Goal: Entertainment & Leisure: Consume media (video, audio)

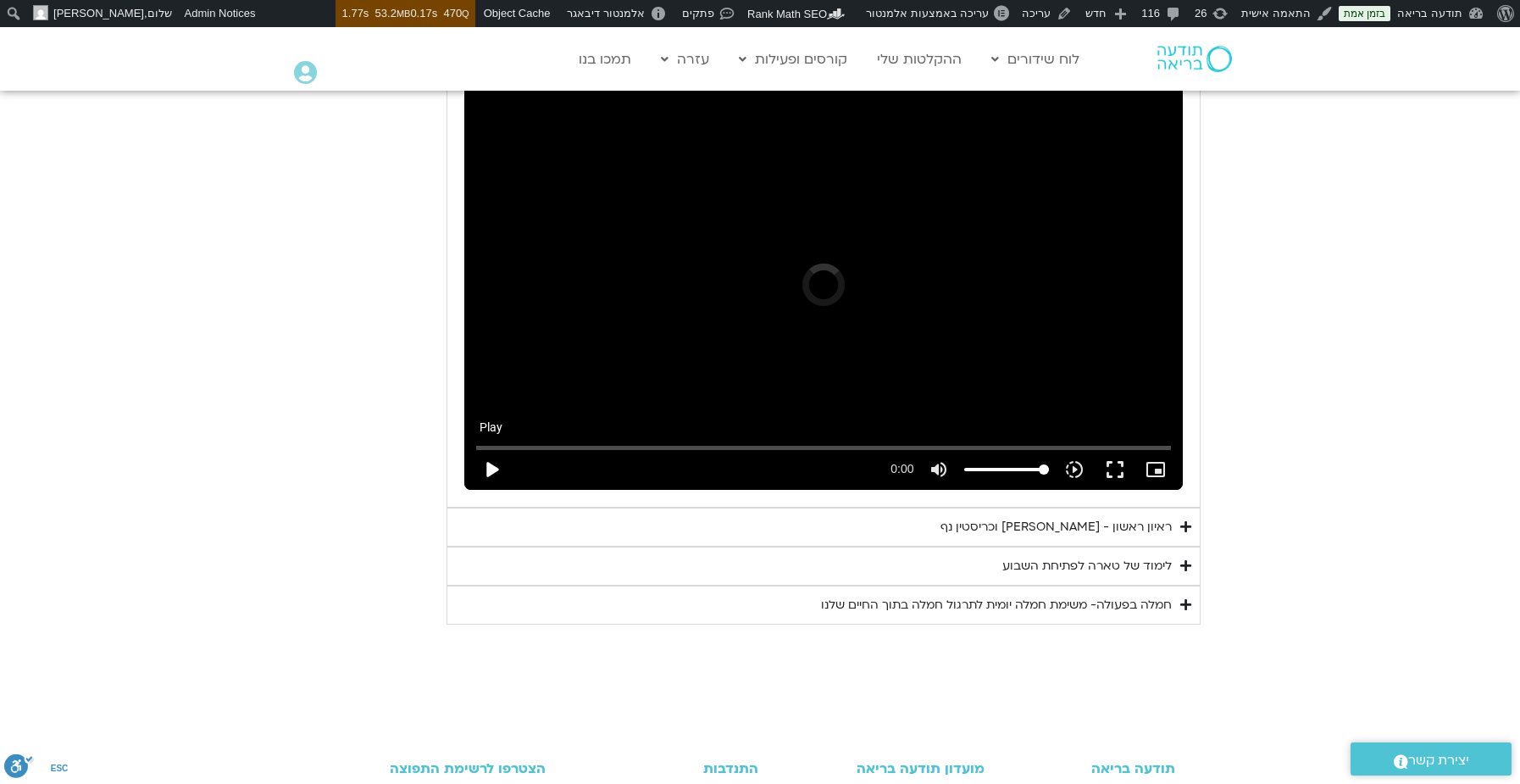
scroll to position [1818, 0]
click at [488, 449] on button "play_arrow" at bounding box center [491, 470] width 41 height 41
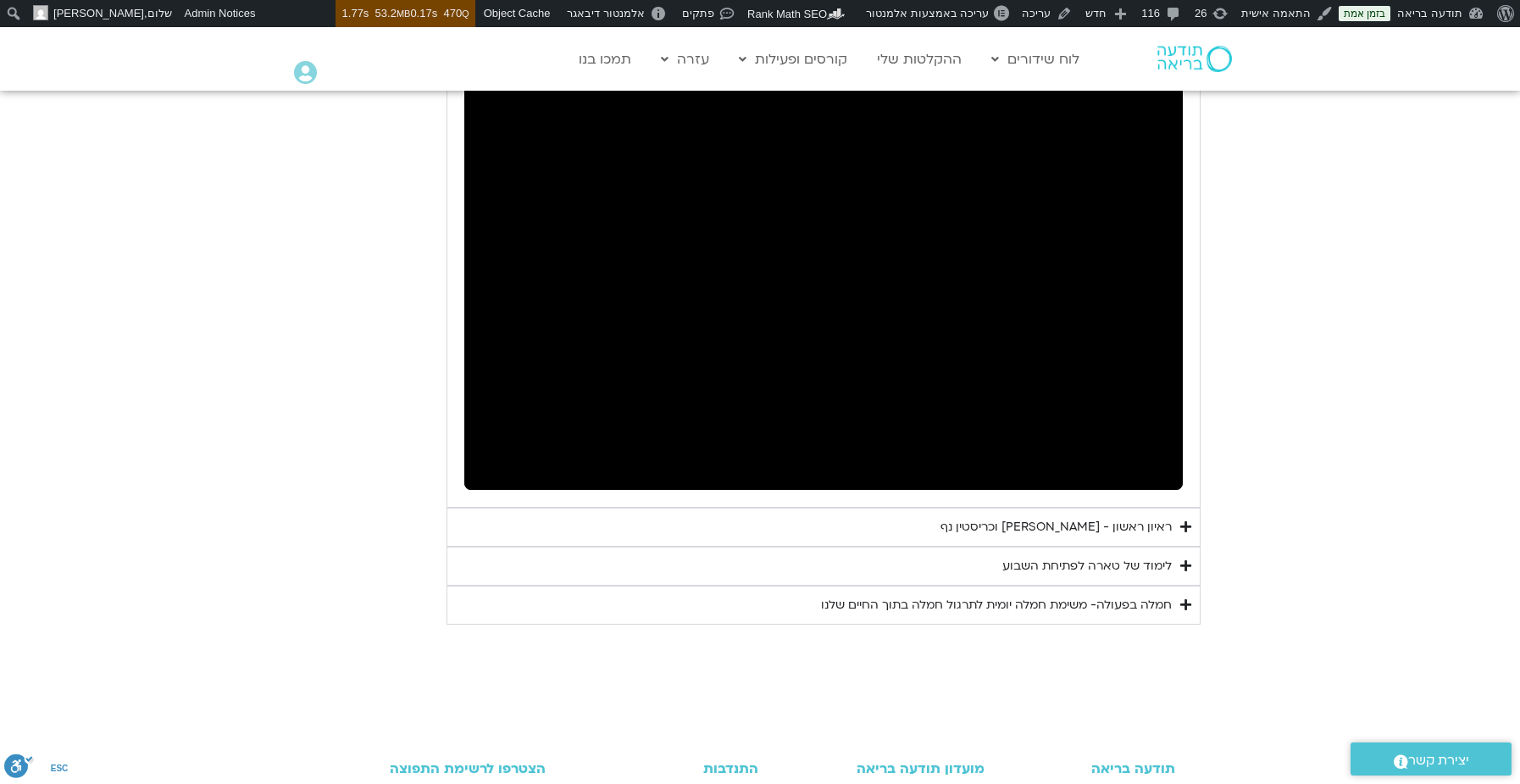
scroll to position [1563, 0]
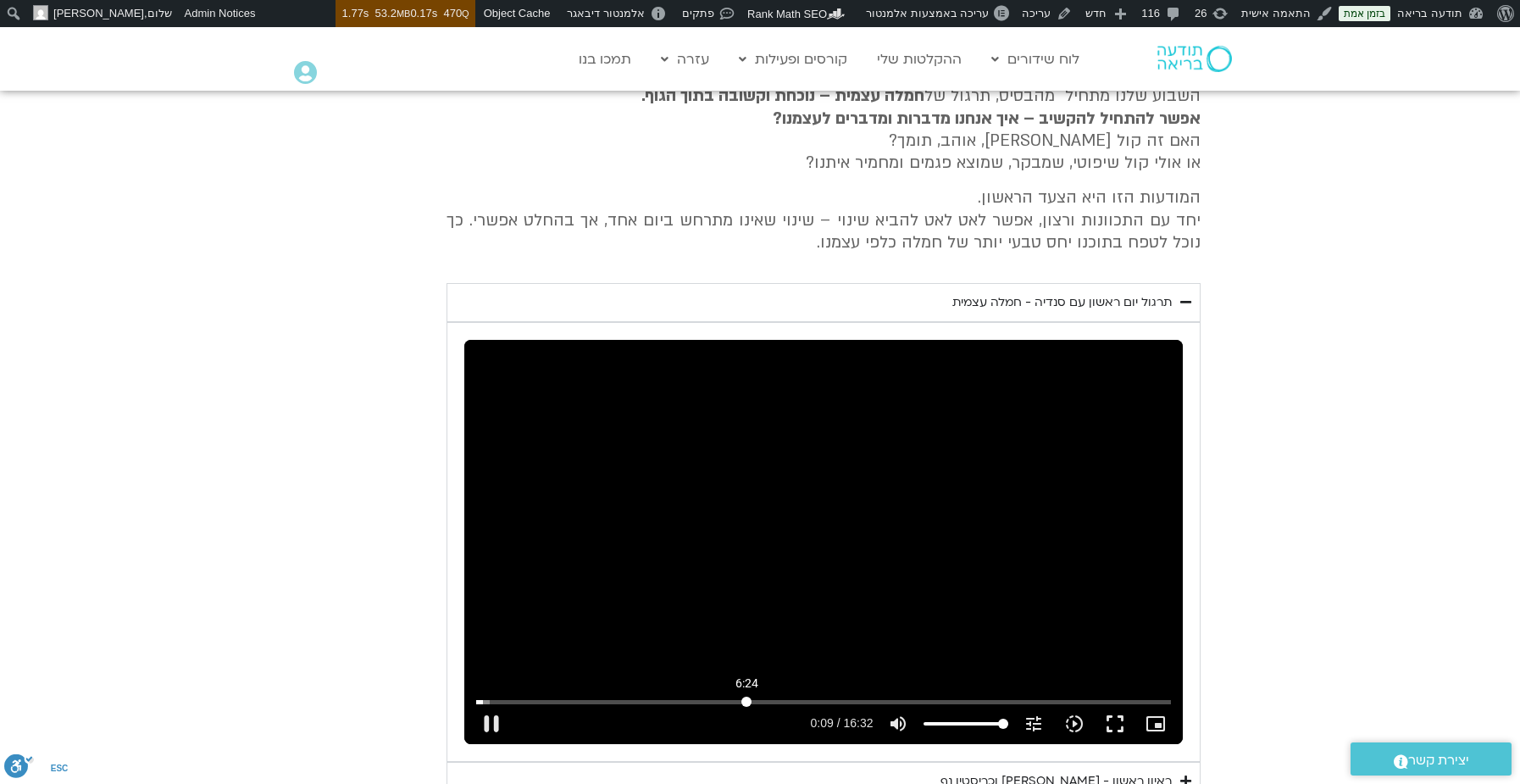
click at [746, 696] on input "Seek" at bounding box center [824, 701] width 694 height 11
click at [851, 696] on input "Seek" at bounding box center [824, 701] width 694 height 11
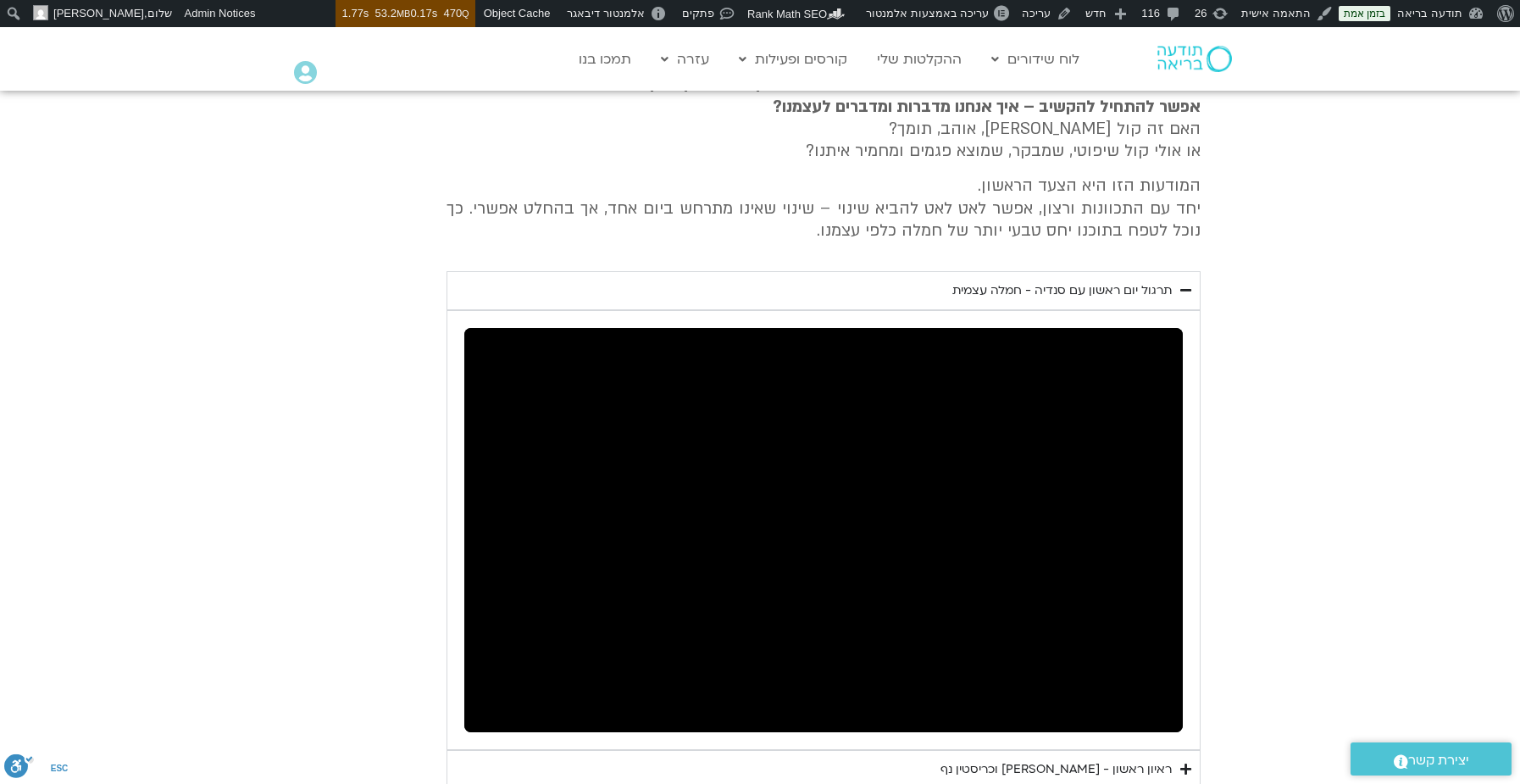
scroll to position [1818, 0]
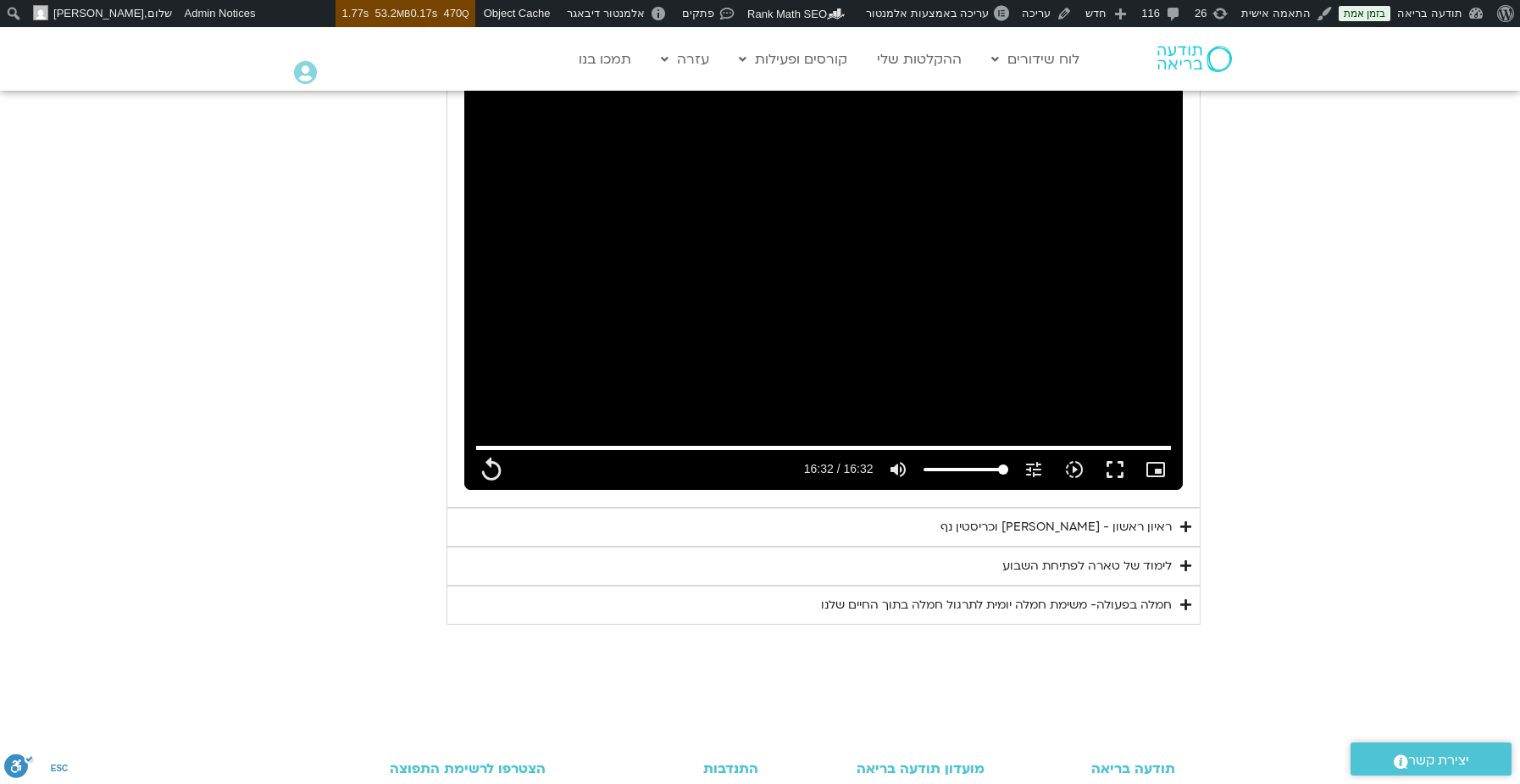
click at [1126, 517] on div "ראיון ראשון - [PERSON_NAME] וכריסטין נף" at bounding box center [1056, 527] width 231 height 20
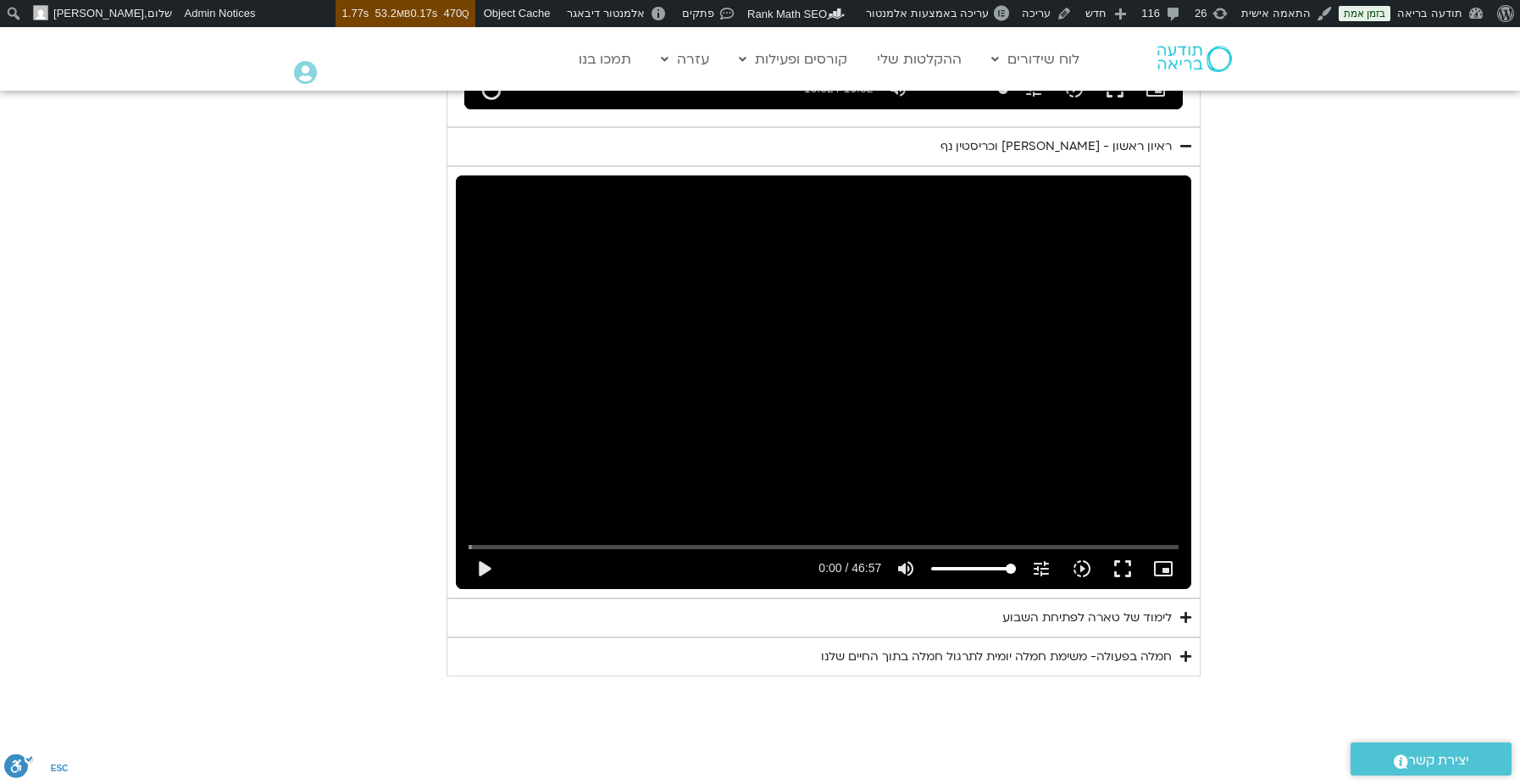
scroll to position [2326, 0]
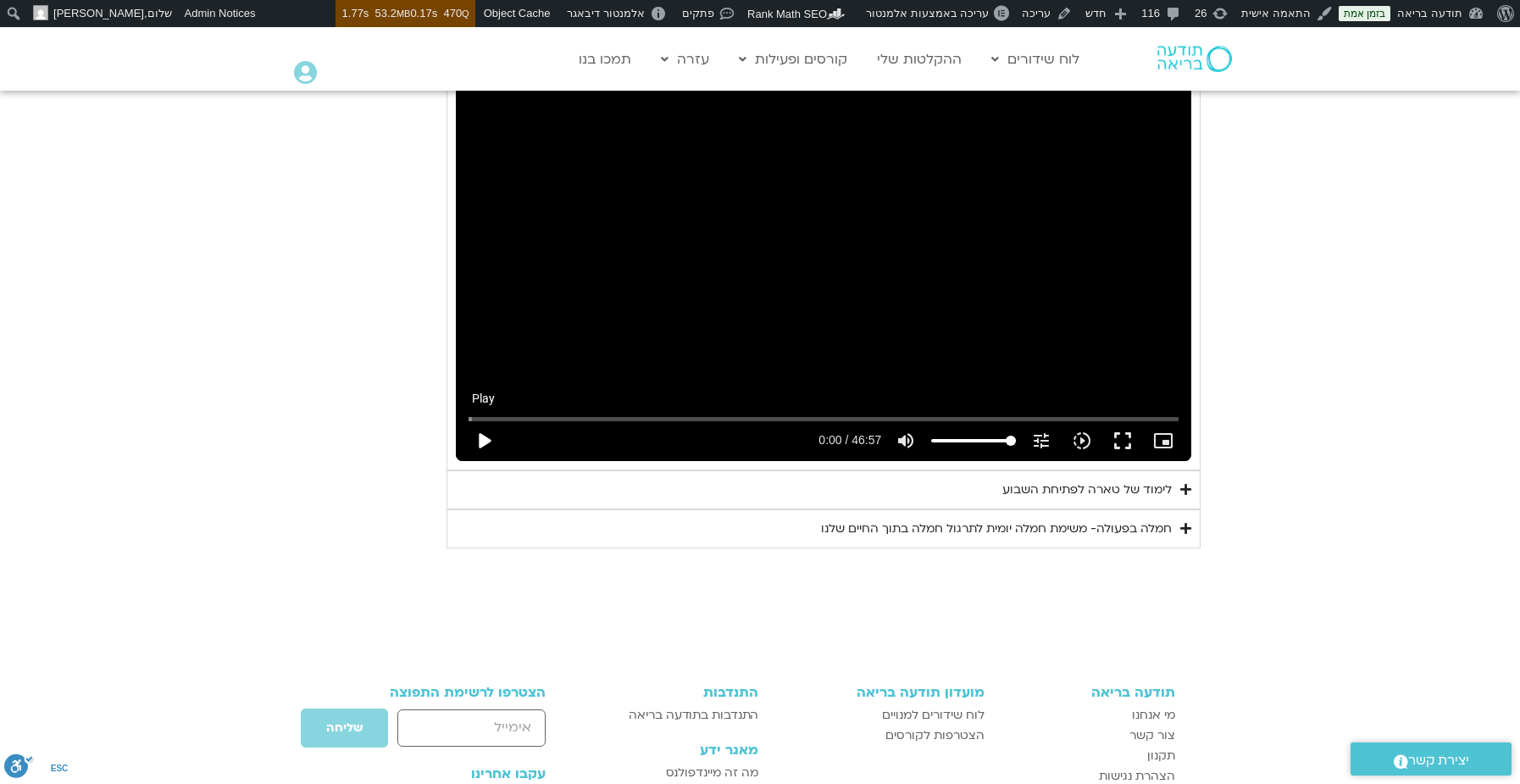
click at [494, 420] on button "play_arrow" at bounding box center [484, 441] width 41 height 41
type input "992.52"
type input "0.01684"
type input "992.52"
type input "0.123378"
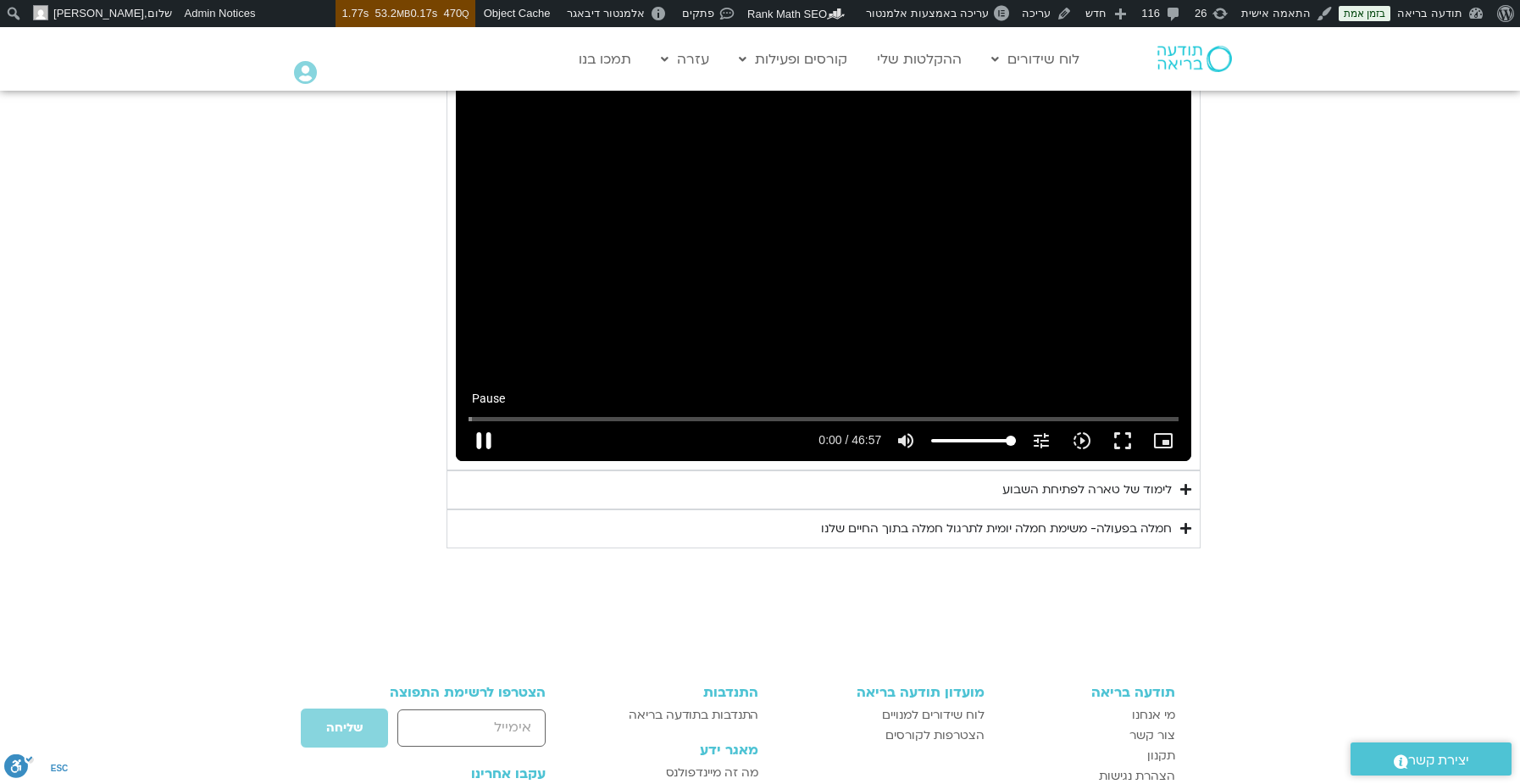
type input "992.52"
type input "0.257141"
type input "992.52"
type input "0.391361"
type input "992.52"
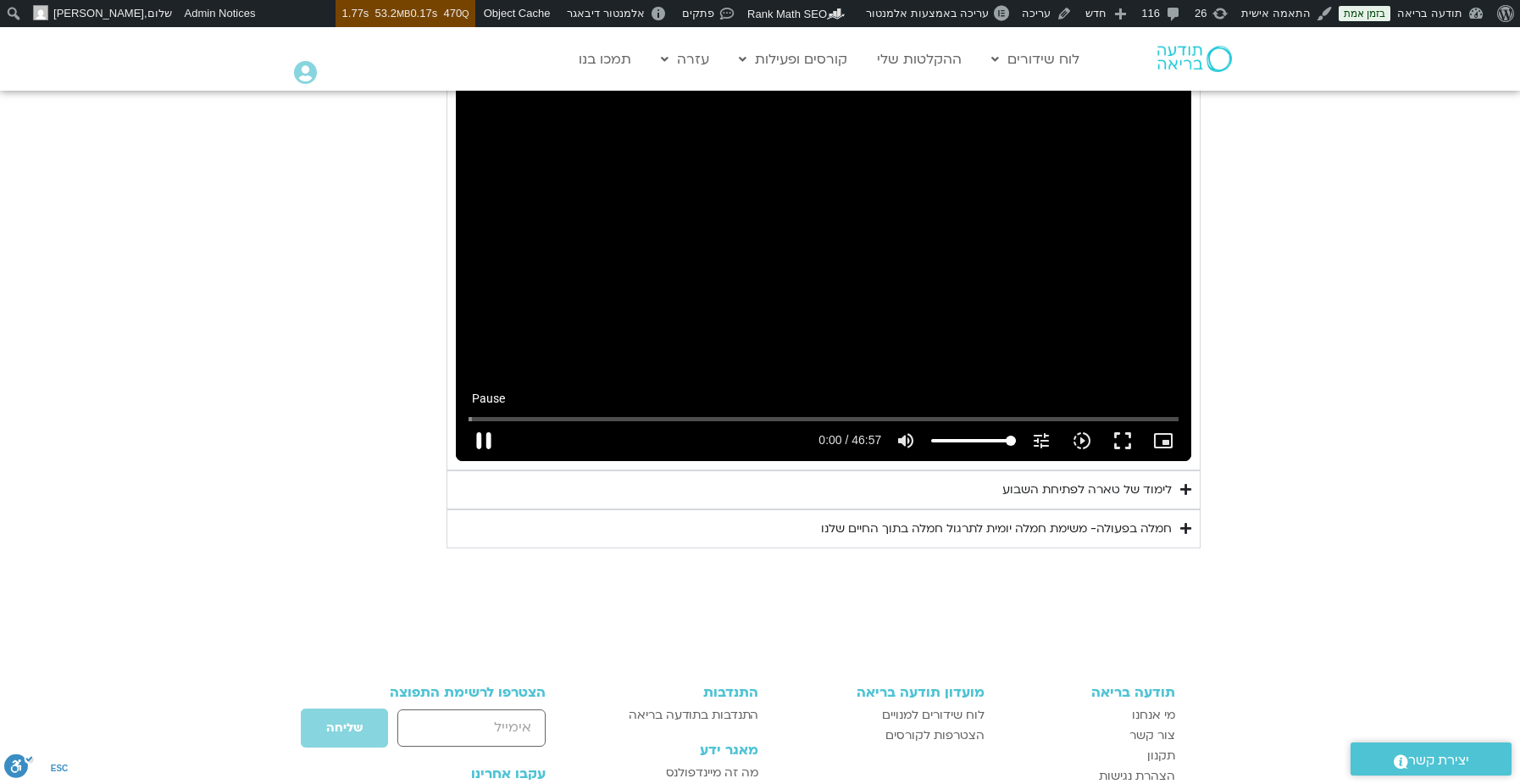
type input "0.523672"
type input "992.52"
type input "0.657684"
type input "992.52"
type input "0.785657"
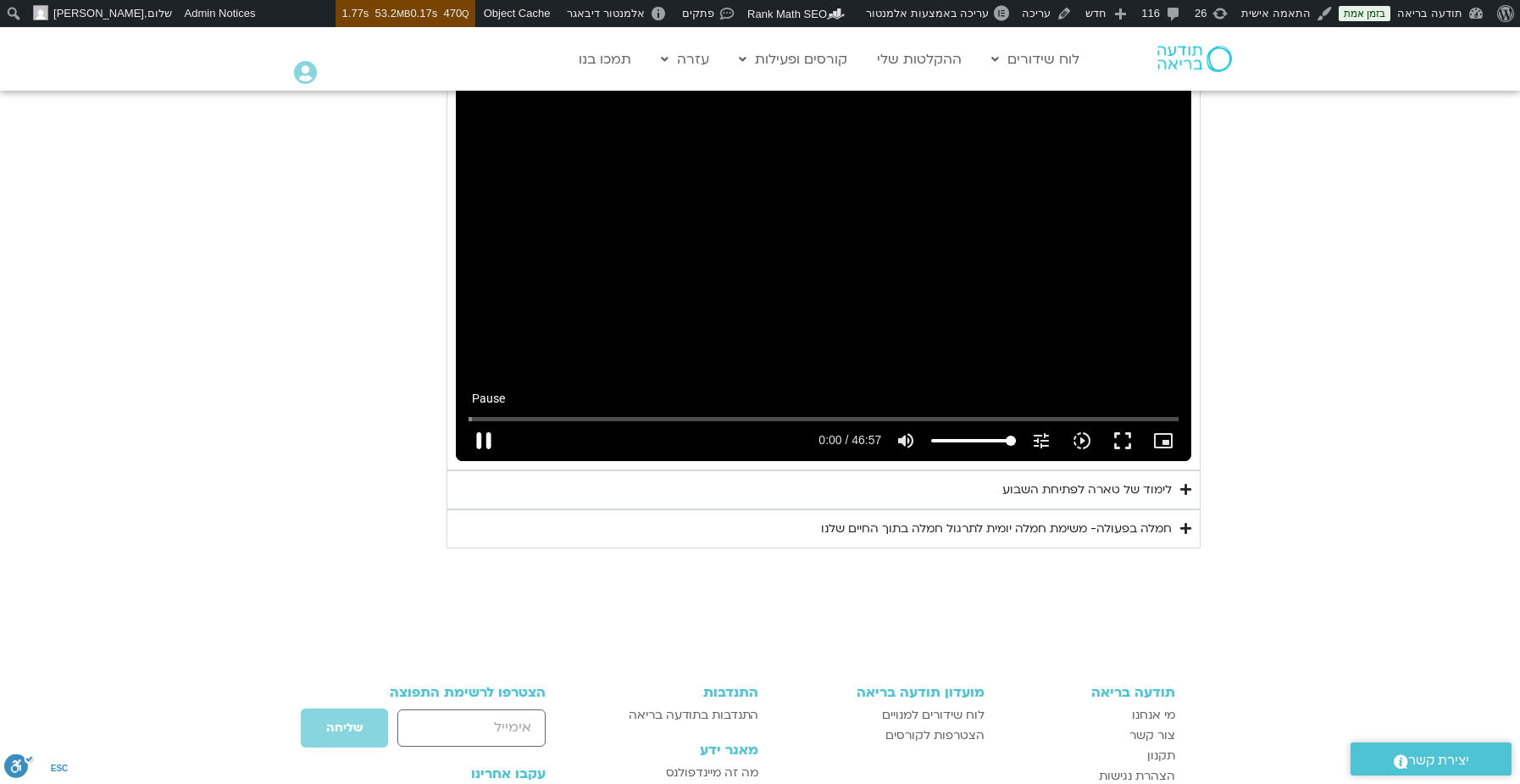
type input "992.52"
type input "0.924795"
type input "992.52"
type input "1.066314"
type input "992.52"
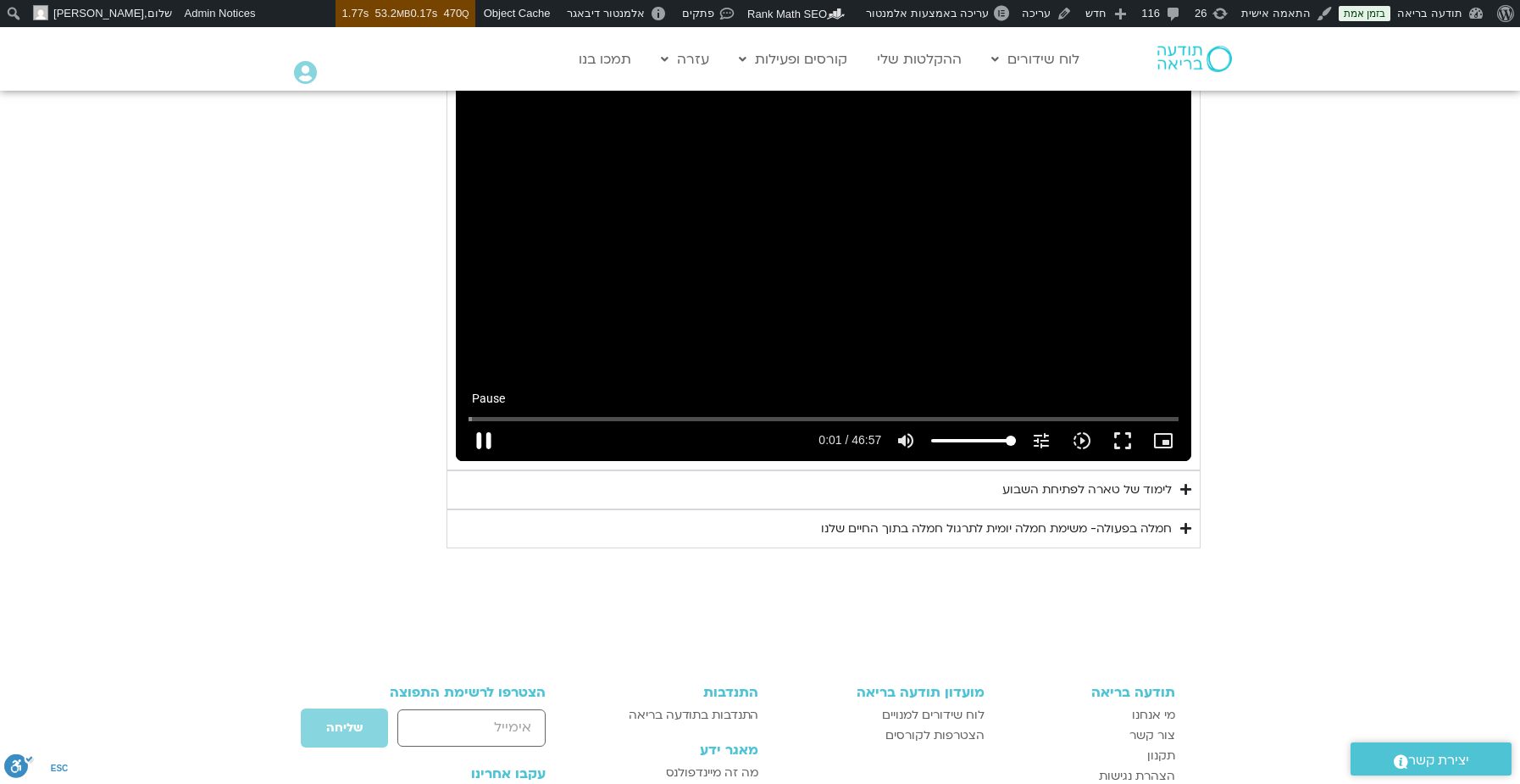
type input "1.192657"
type input "992.52"
type input "1.474789"
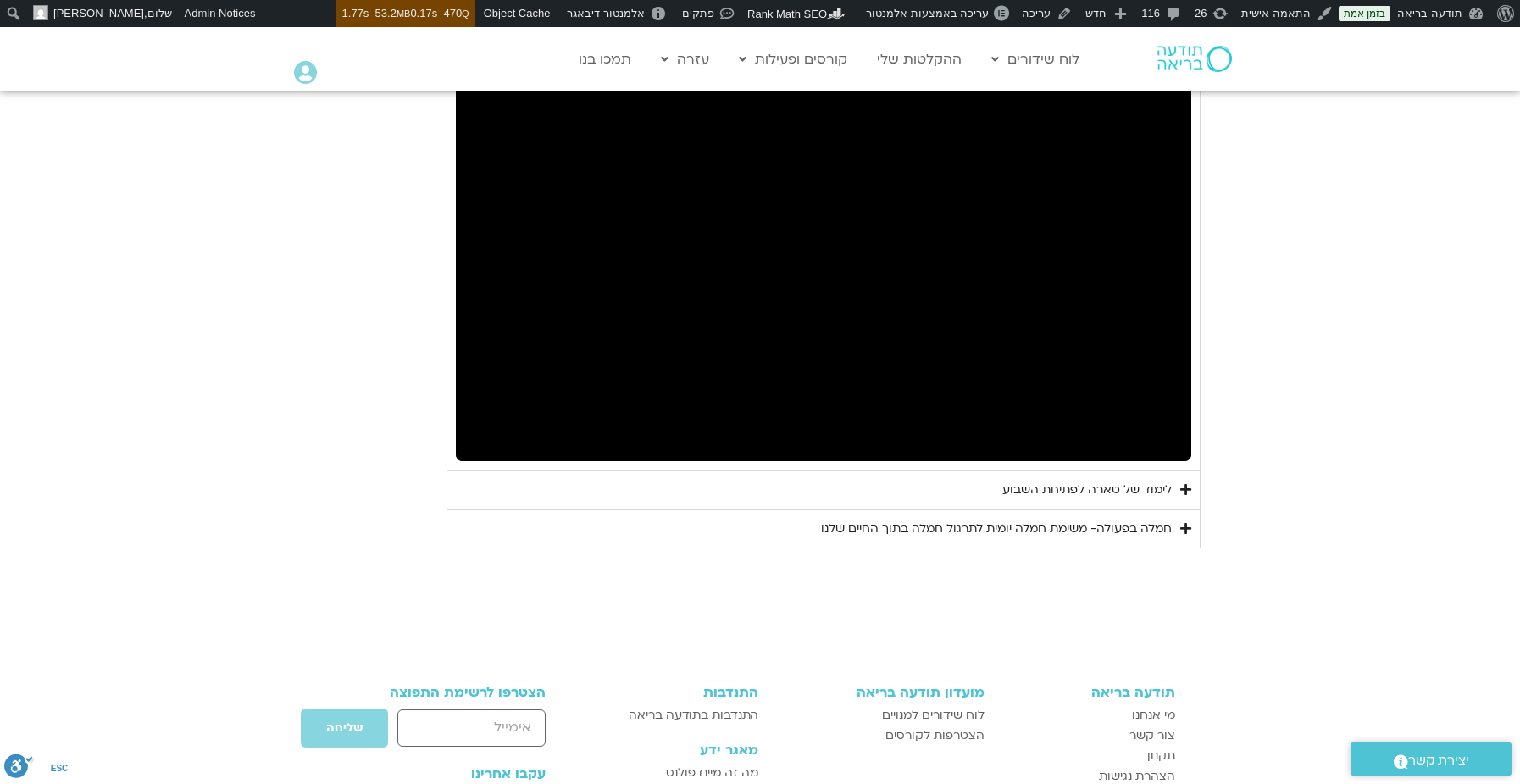
click at [1190, 522] on icon "Accordion. Open links with Enter or Space, close with Escape, and navigate with…" at bounding box center [1185, 527] width 11 height 13
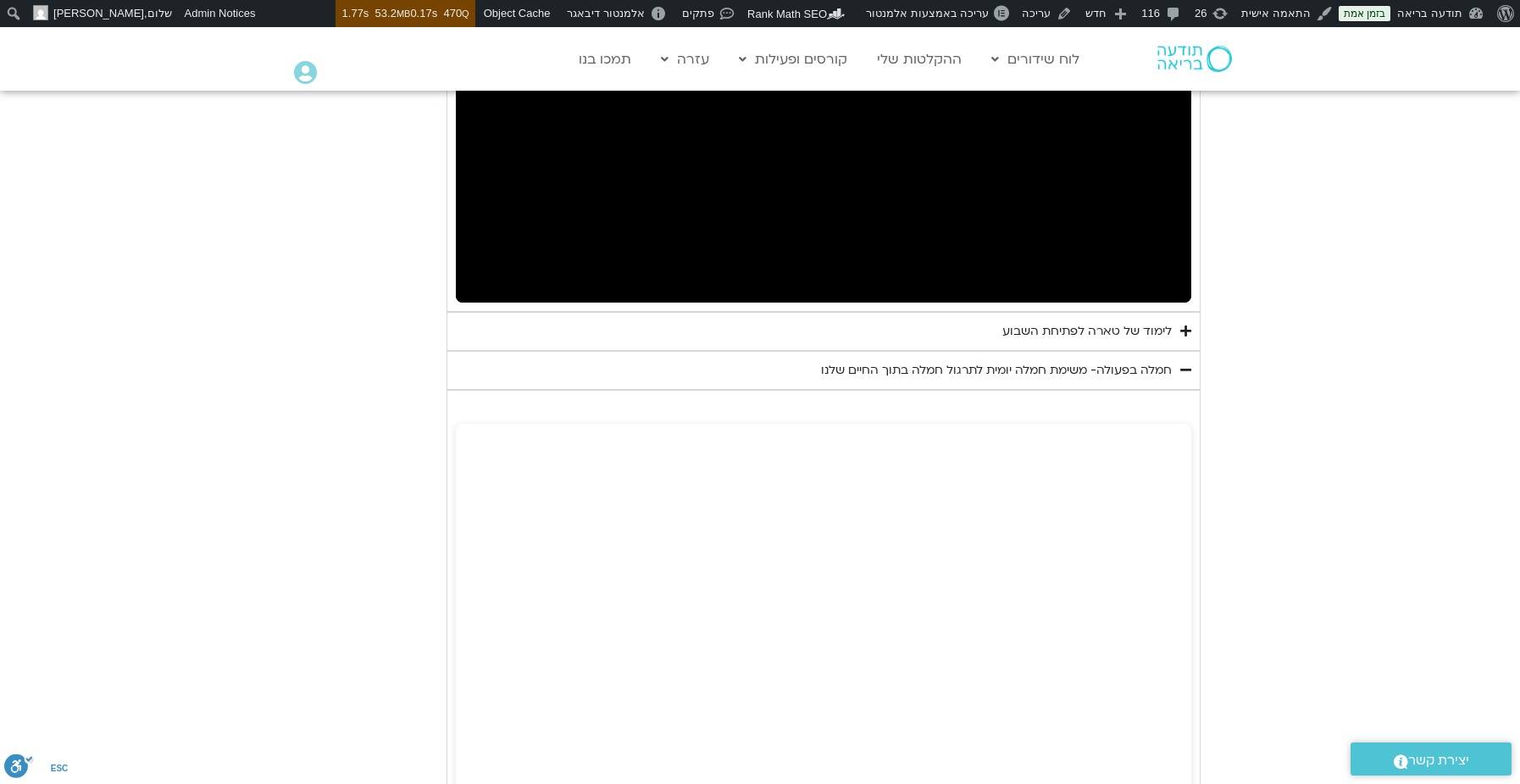
scroll to position [2495, 0]
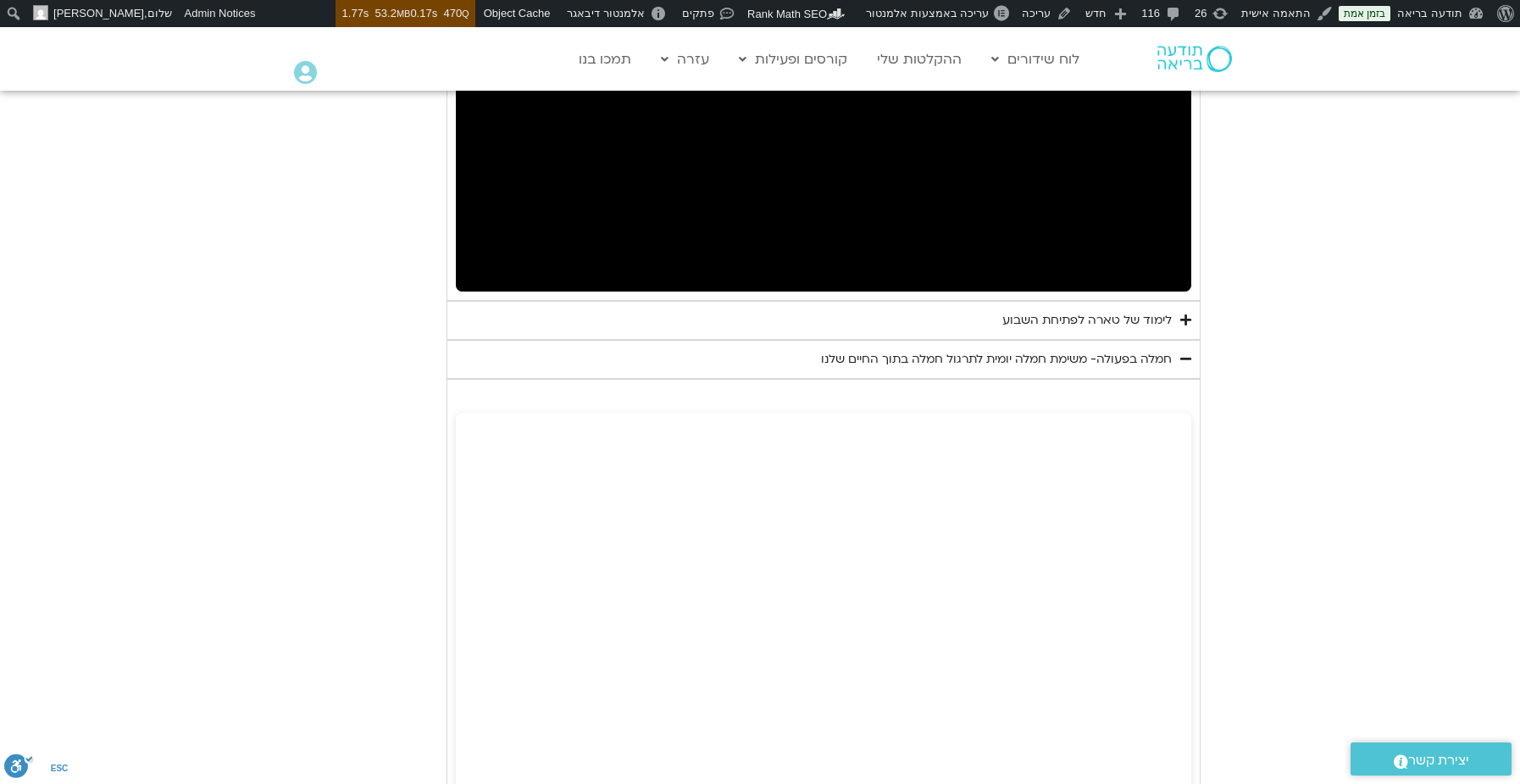
click at [1184, 313] on icon "Accordion. Open links with Enter or Space, close with Escape, and navigate with…" at bounding box center [1185, 319] width 11 height 13
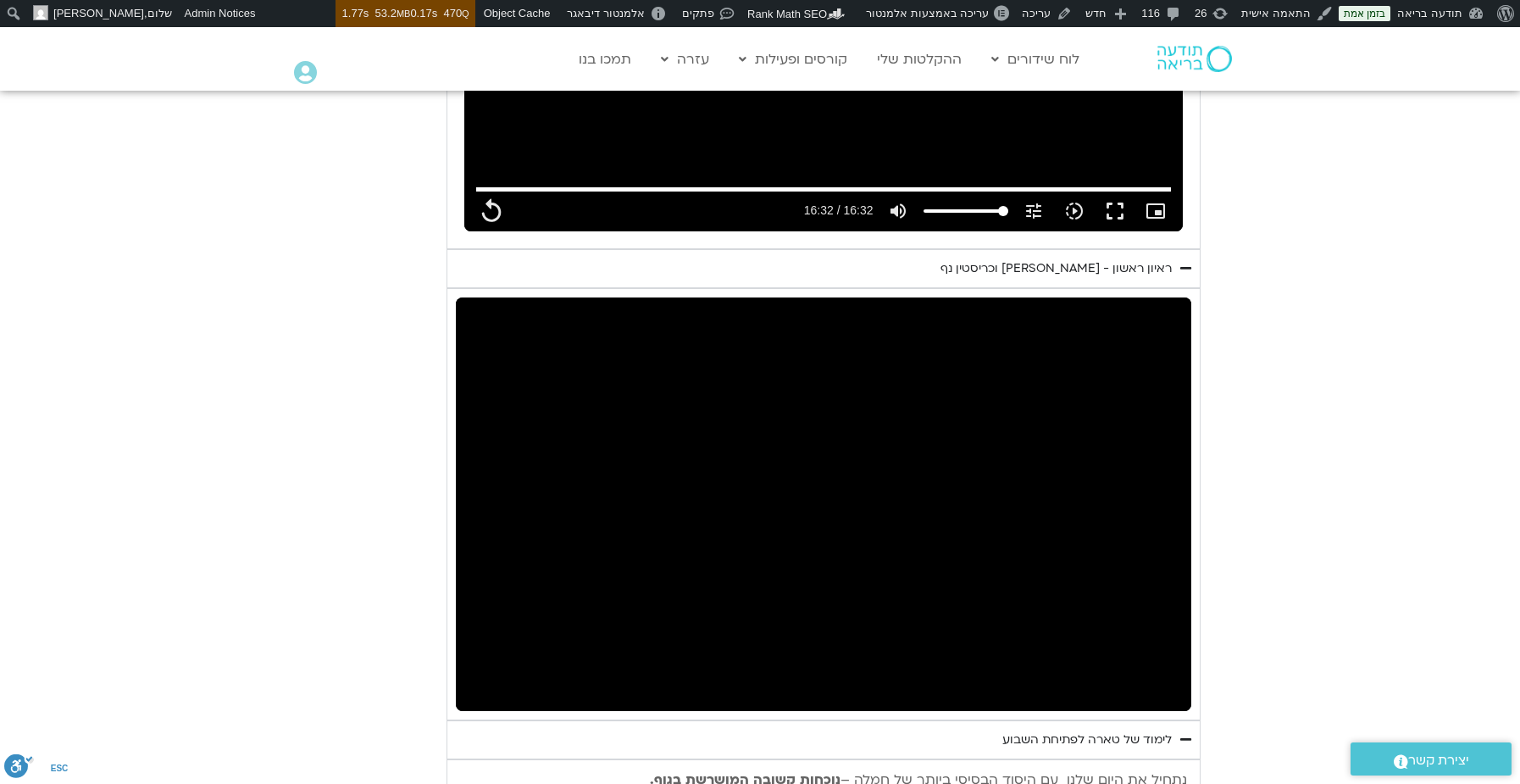
scroll to position [2071, 0]
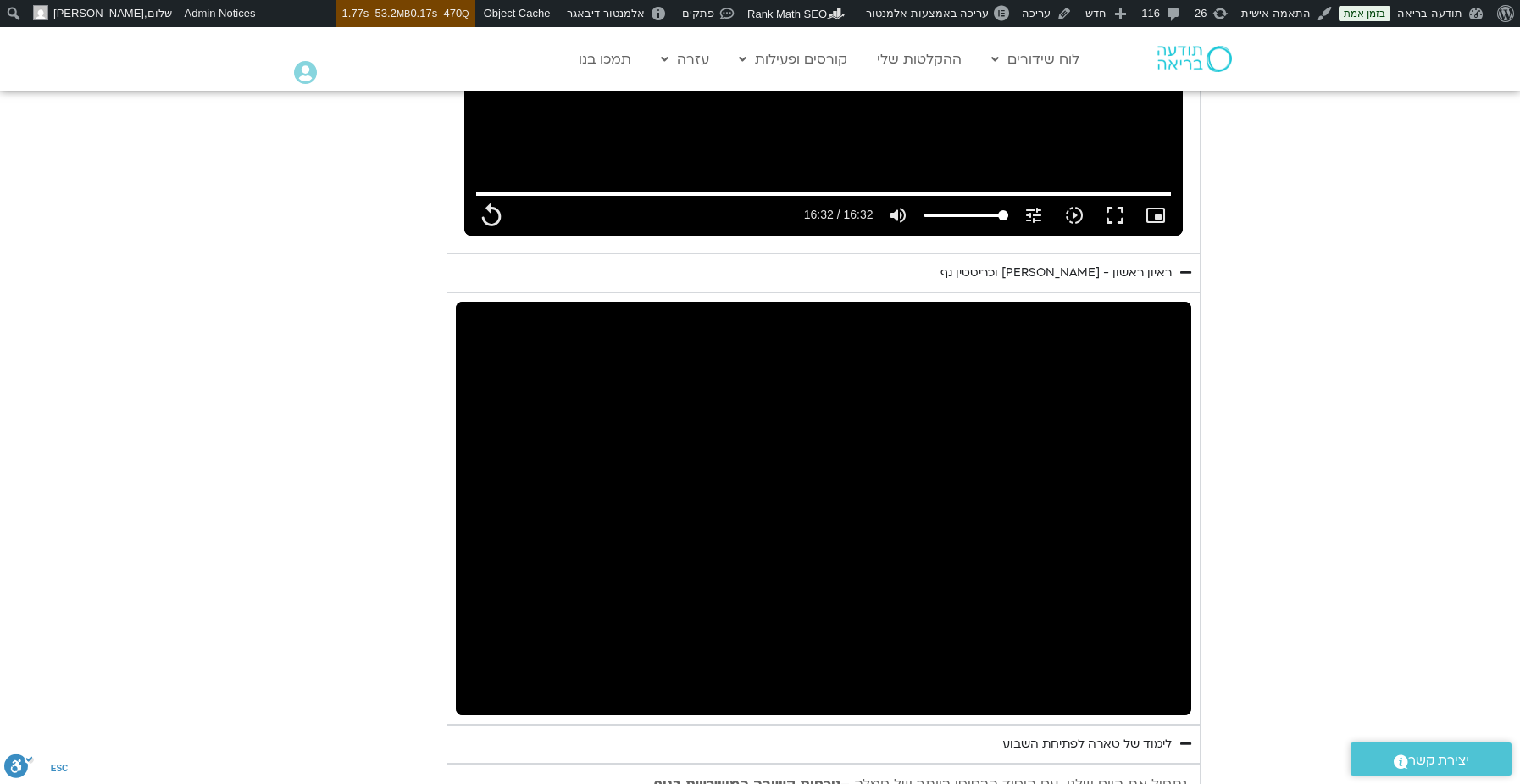
type input "992.52"
type input "197.016874"
type input "992.52"
type input "198.058193"
type input "992.52"
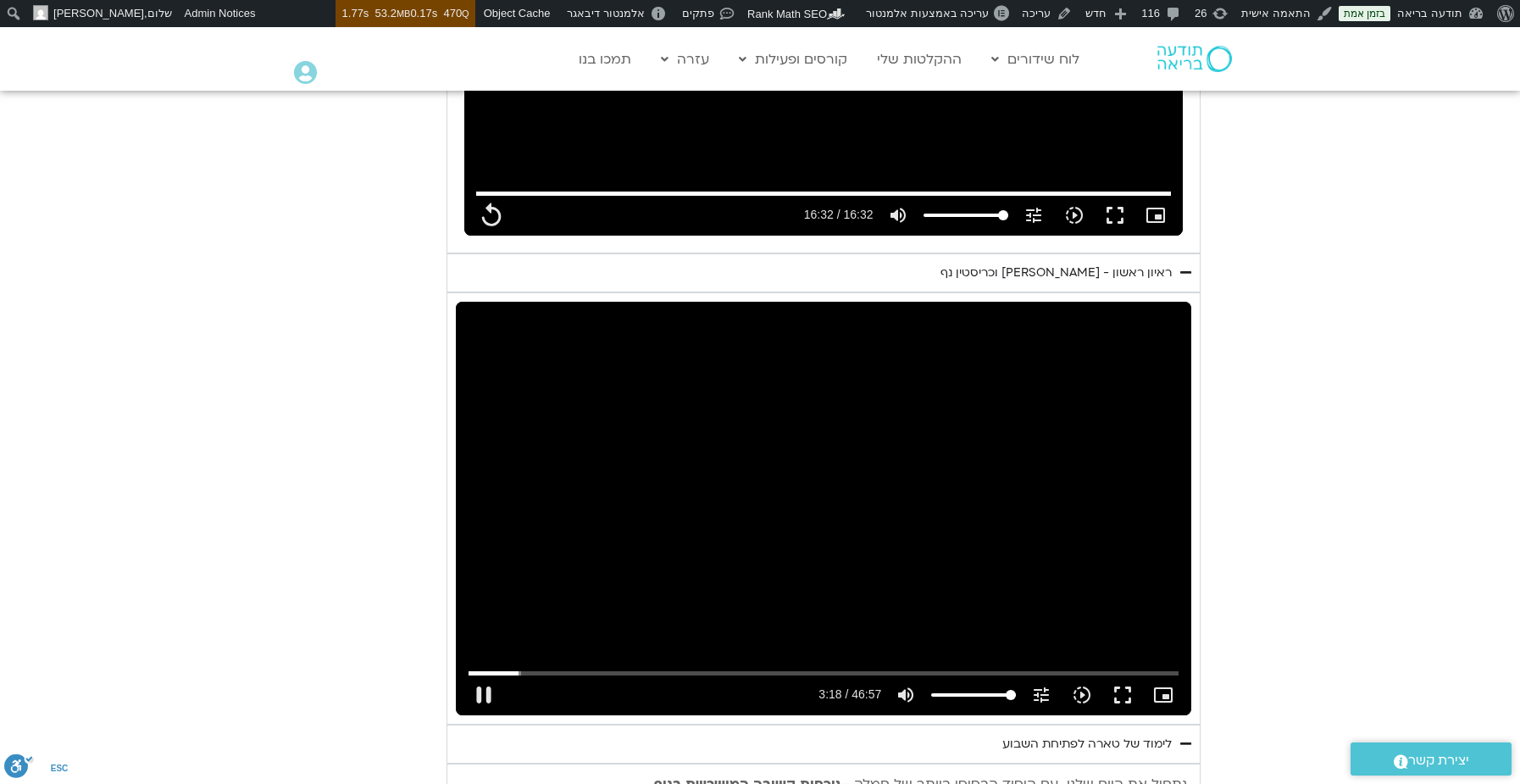
type input "198.247071"
type input "992.52"
type input "198.390815"
type input "992.52"
type input "198.609917"
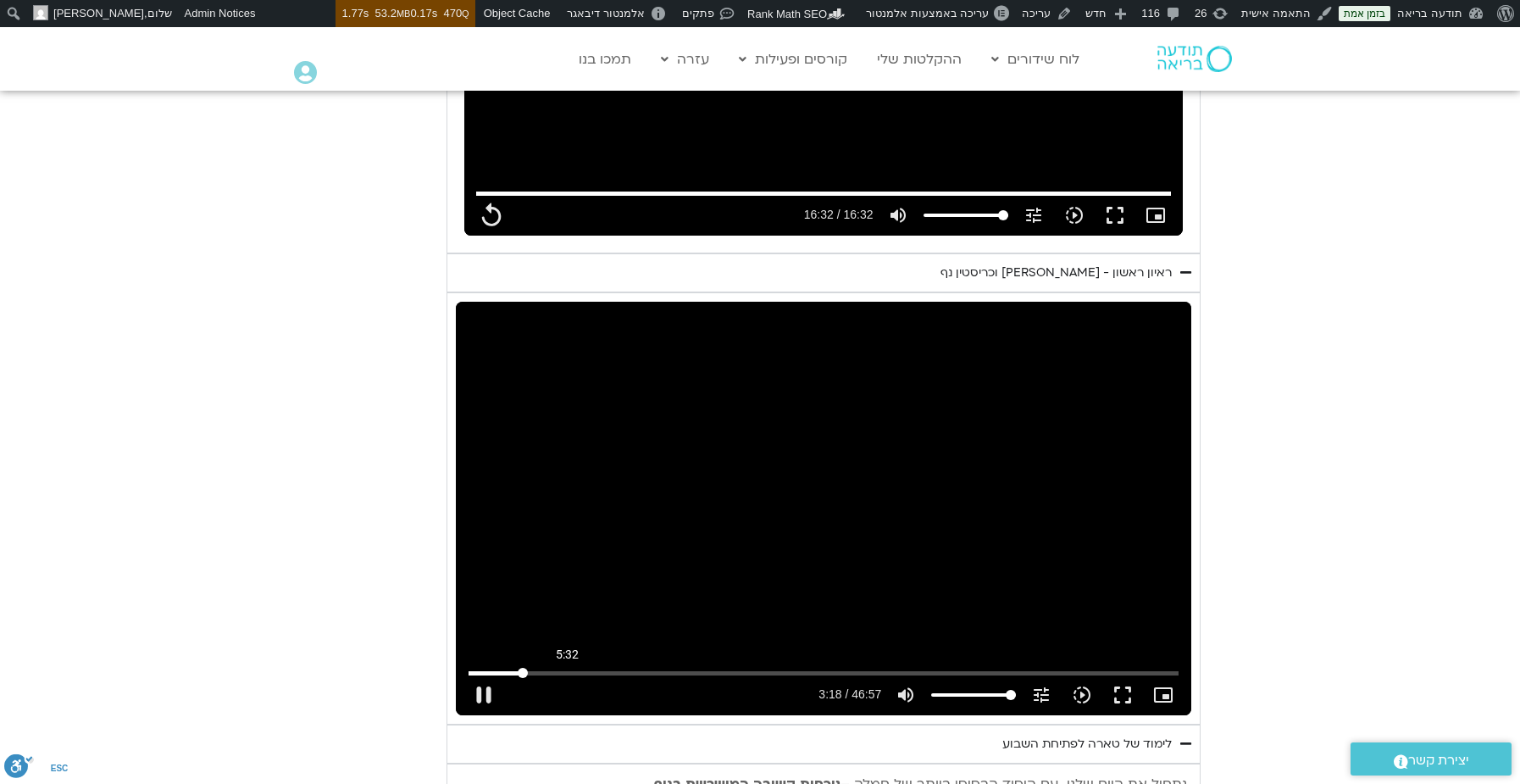
type input "992.52"
type input "198.782214"
type input "992.52"
type input "198.908497"
type input "992.52"
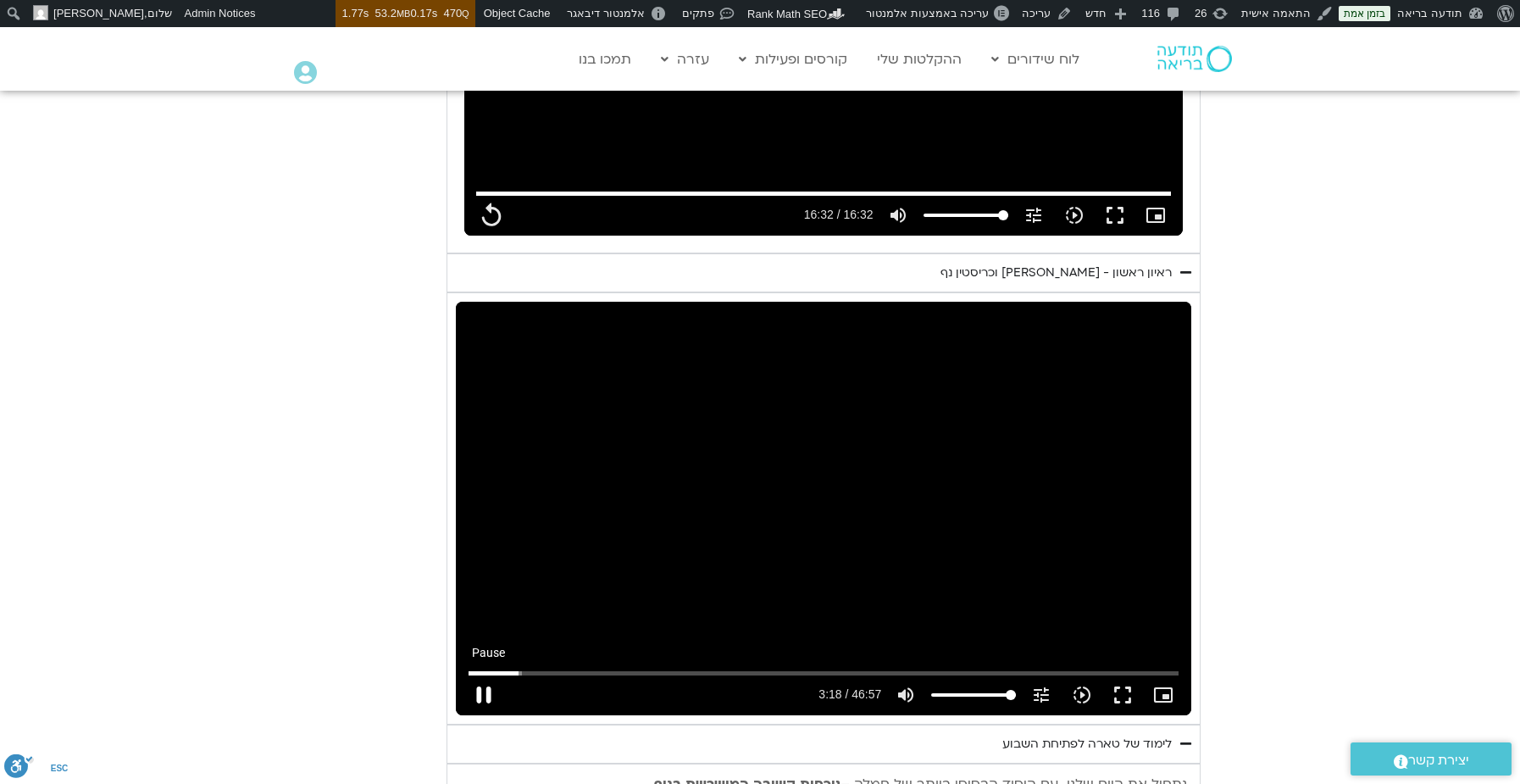
type input "198.997154"
type input "992.52"
type input "199.127149"
type input "992.52"
type input "199.253715"
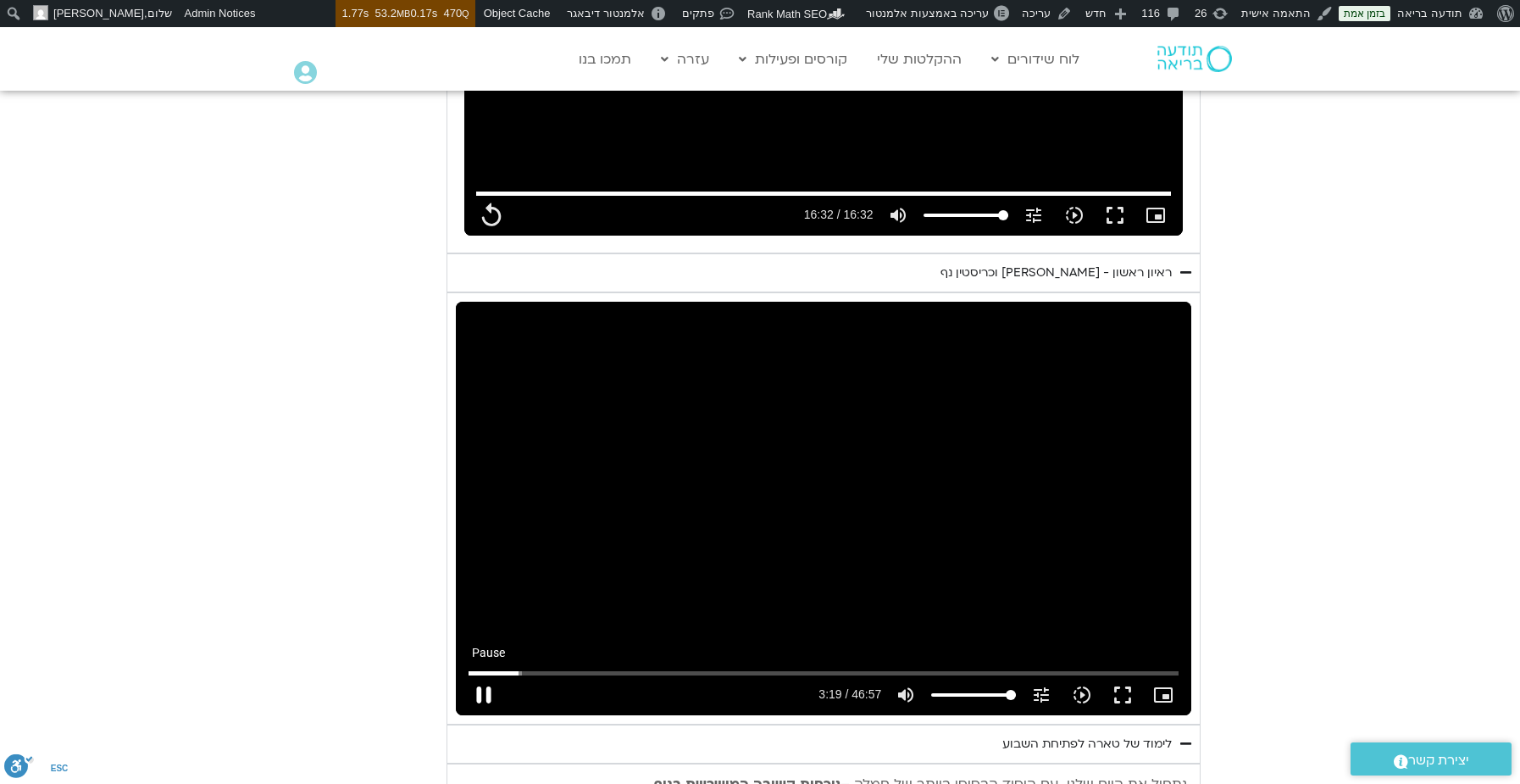
type input "992.52"
type input "199.387286"
type input "992.52"
type input "199.514528"
type input "992.52"
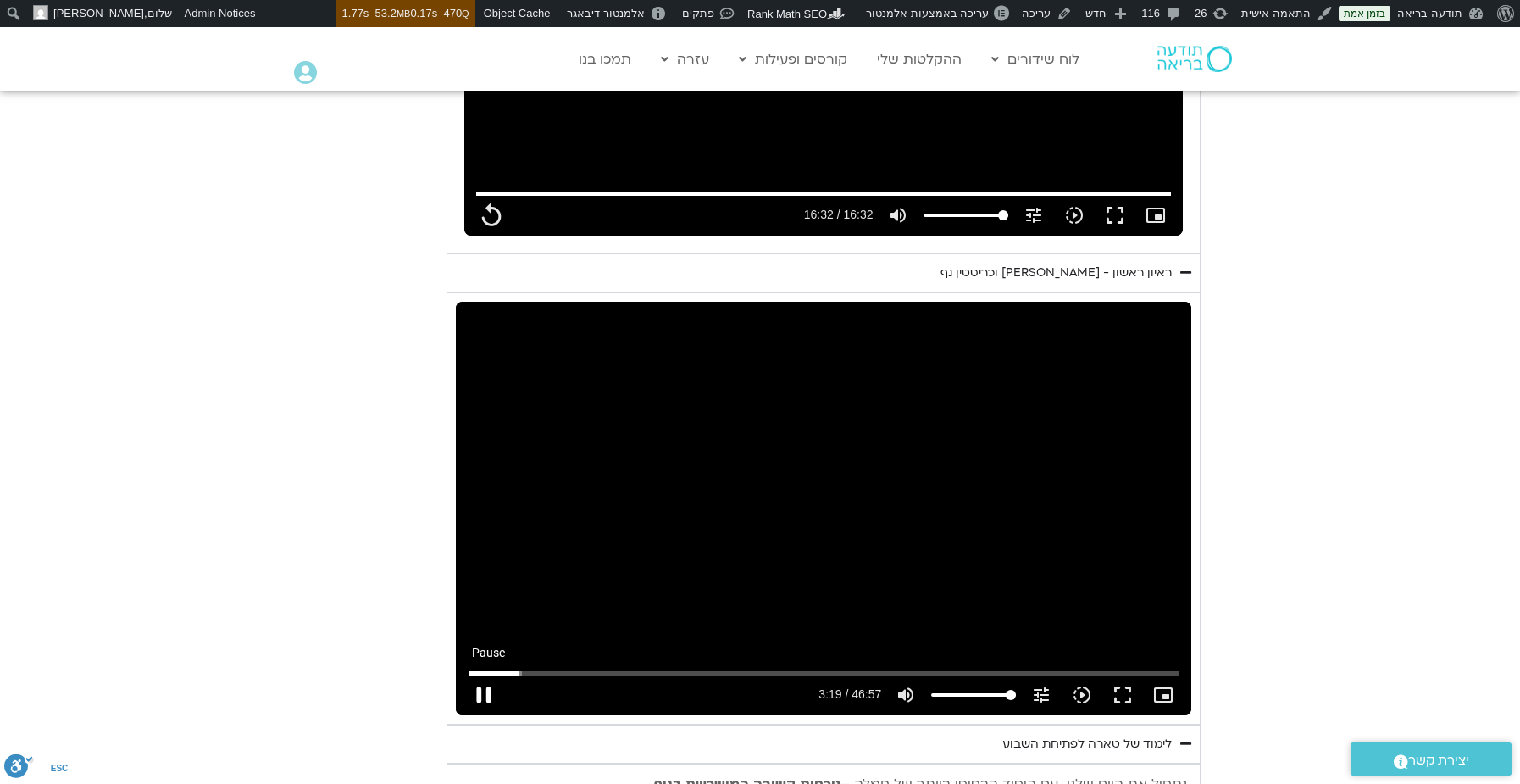
type input "199.641069"
type input "992.52"
type input "199.770072"
type input "992.52"
type input "199.902297"
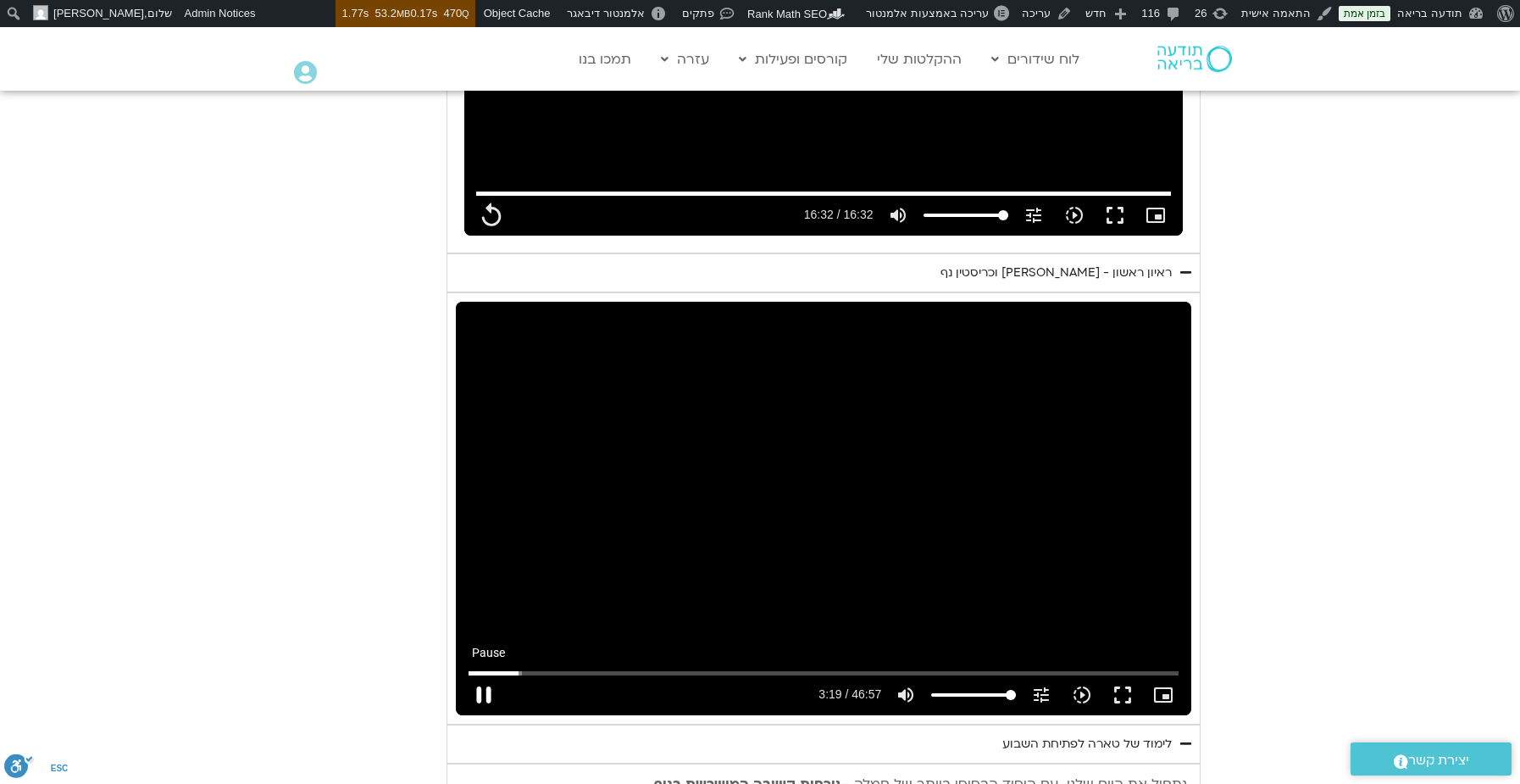
type input "992.52"
type input "200.033839"
type input "992.52"
type input "200.166551"
type input "992.52"
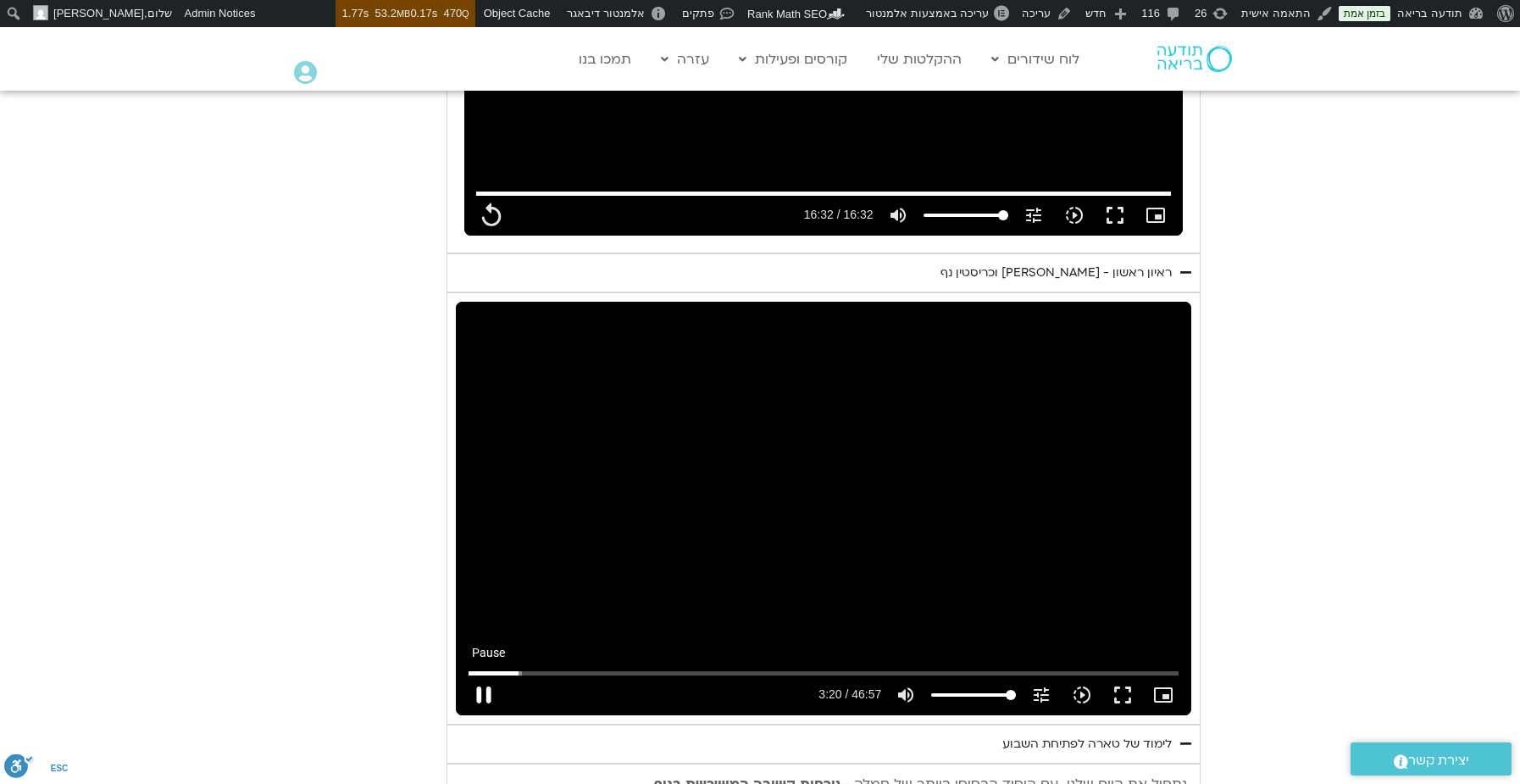
type input "200.293051"
type input "992.52"
type input "200.421801"
type input "992.52"
type input "200.571297"
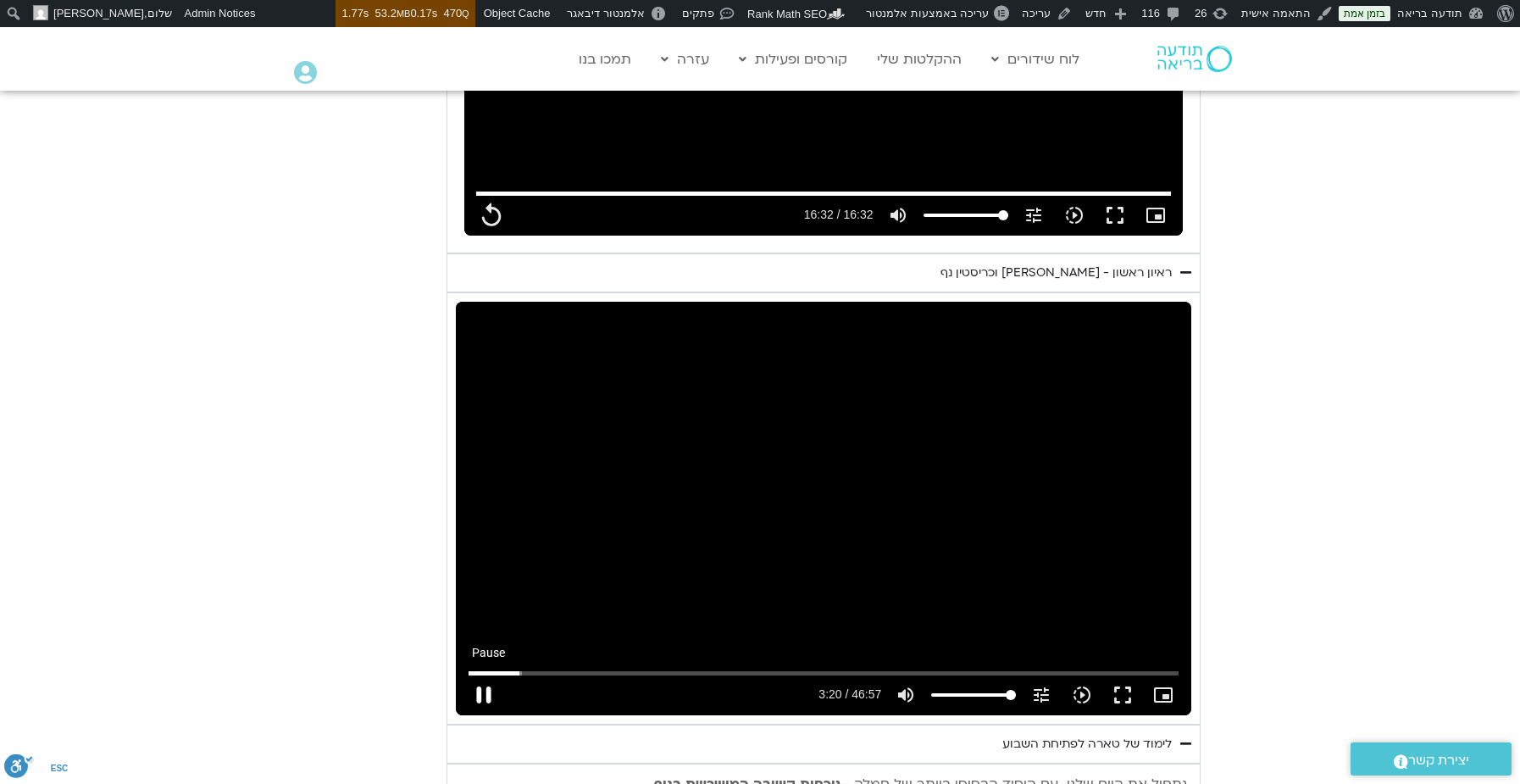
type input "992.52"
type input "200.702536"
type input "992.52"
type input "200.853537"
type input "992.52"
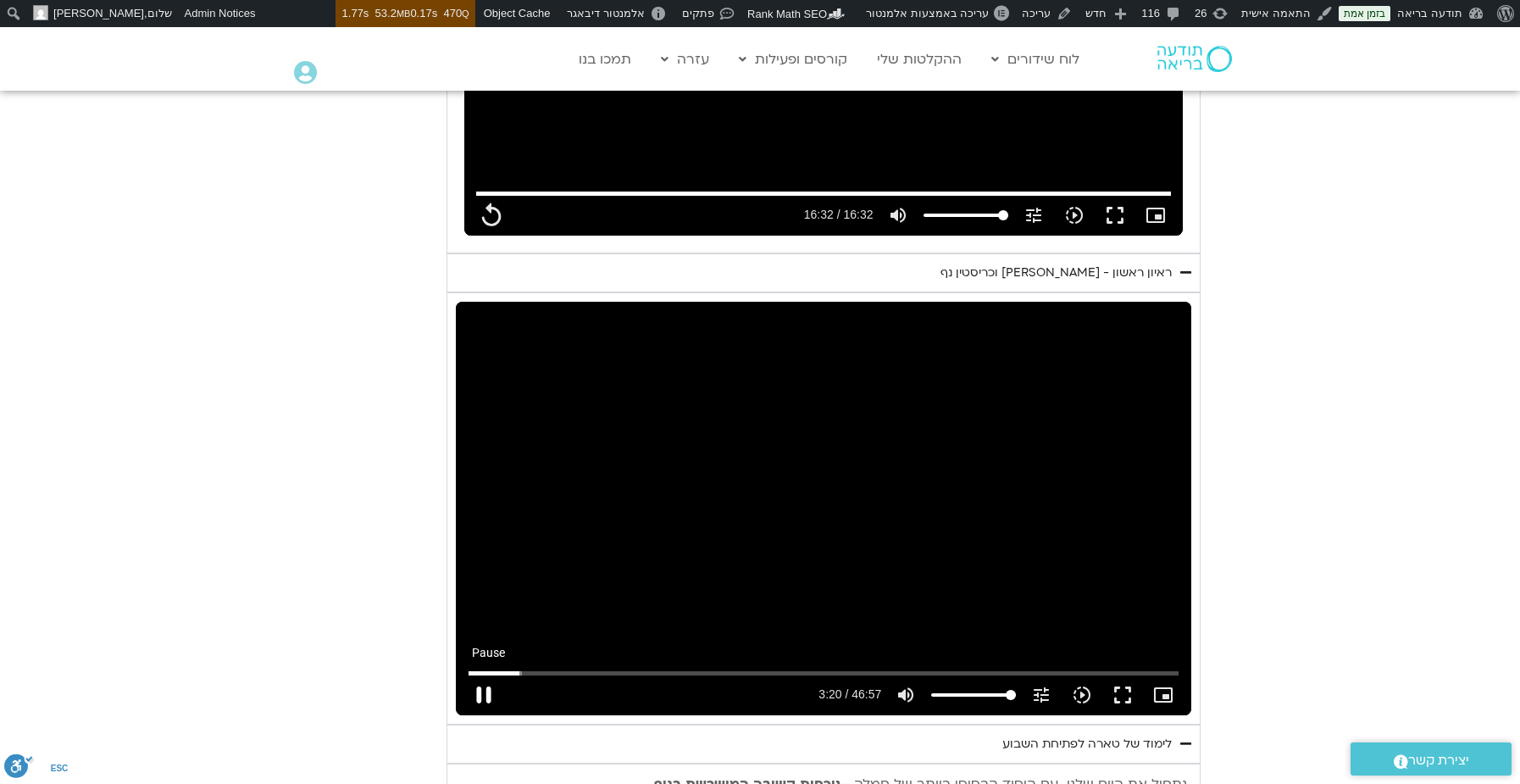
type input "200.987174"
type input "992.52"
type input "201.11346"
type input "992.52"
type input "201.241028"
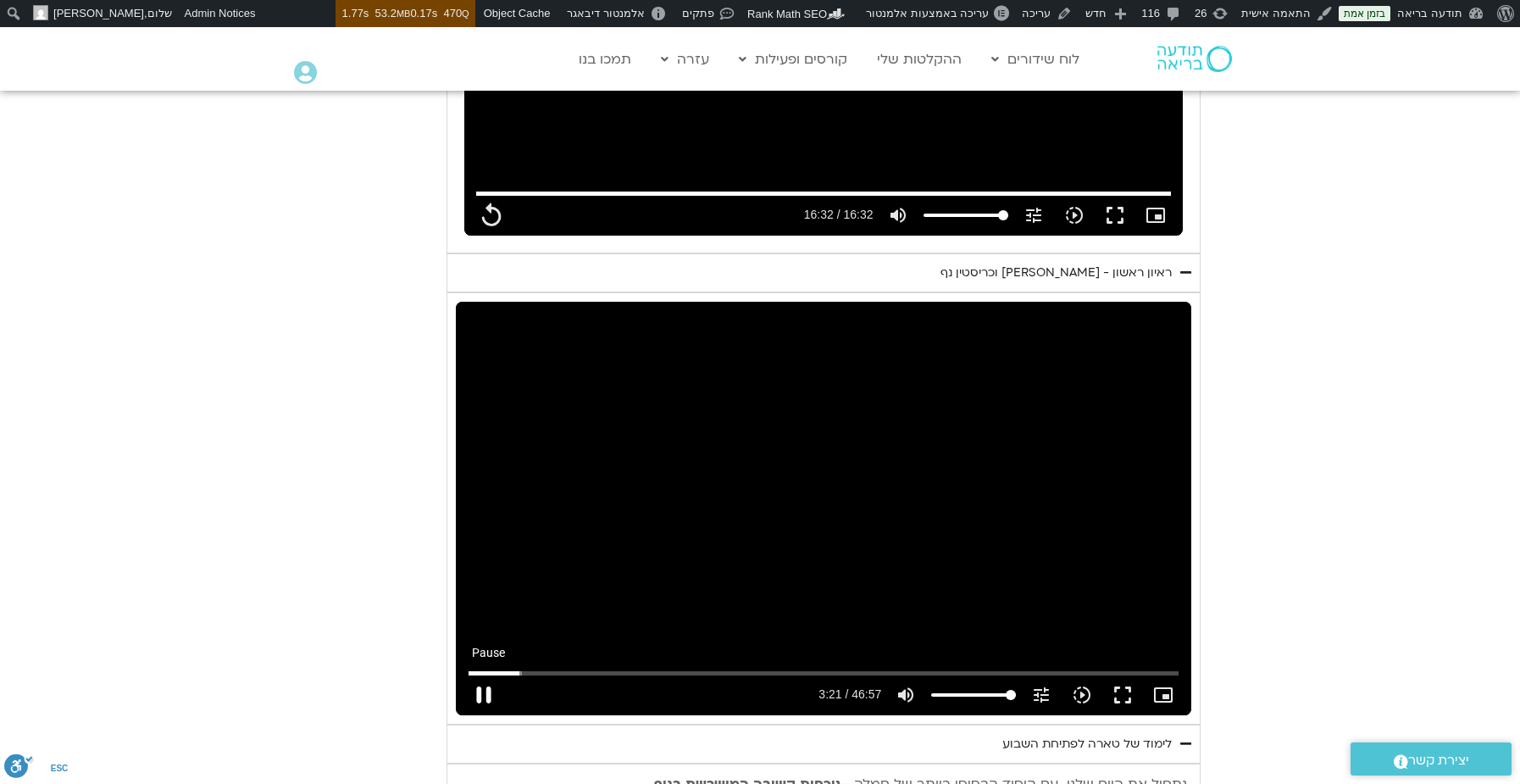
type input "992.52"
type input "201.379643"
type input "992.52"
type input "201.514699"
type input "992.52"
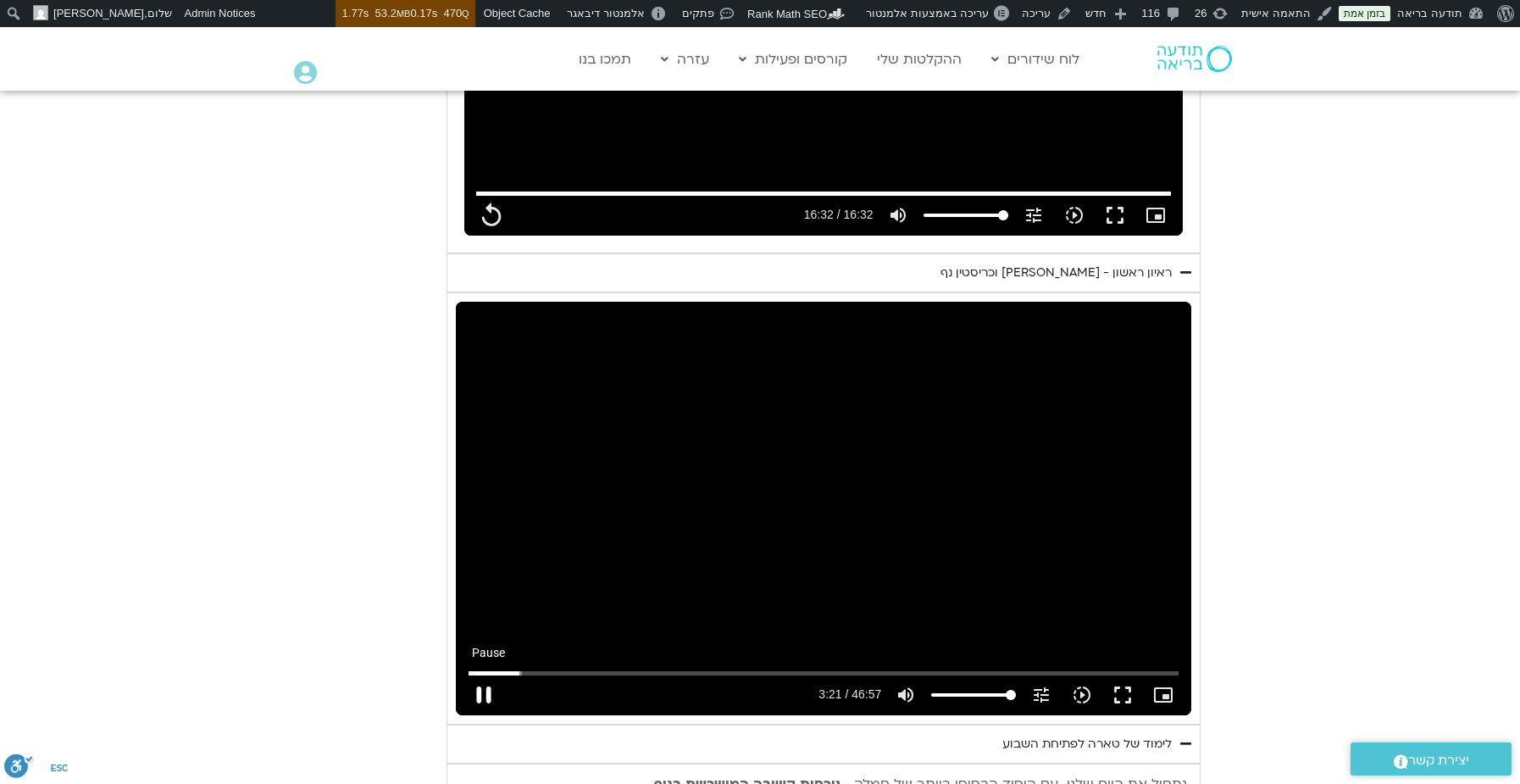
type input "201.653449"
type input "992.52"
type input "201.788846"
type input "992.52"
type input "201.921074"
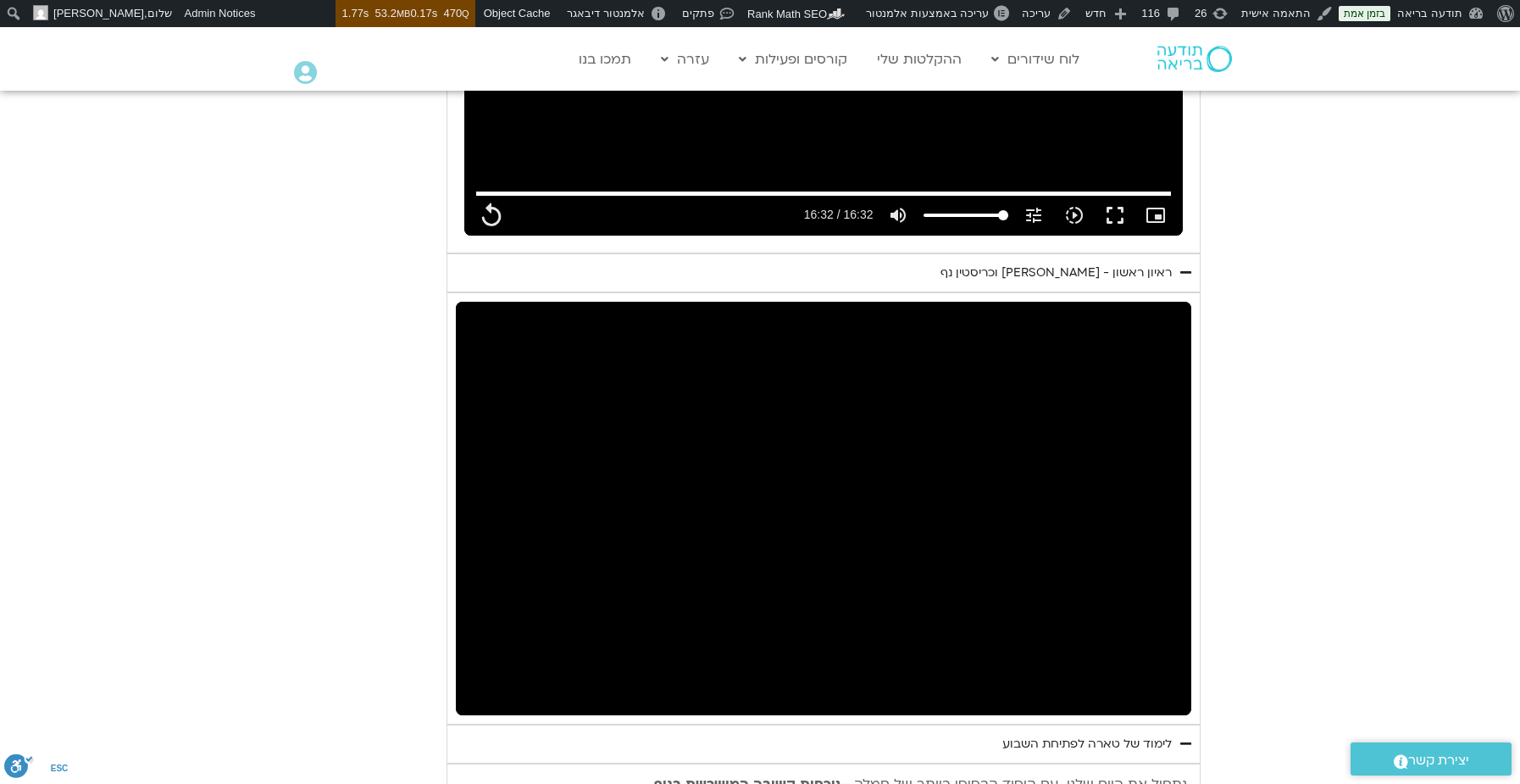
type input "992.52"
type input "205.617159"
type input "992.52"
type input "205.736837"
type input "992.52"
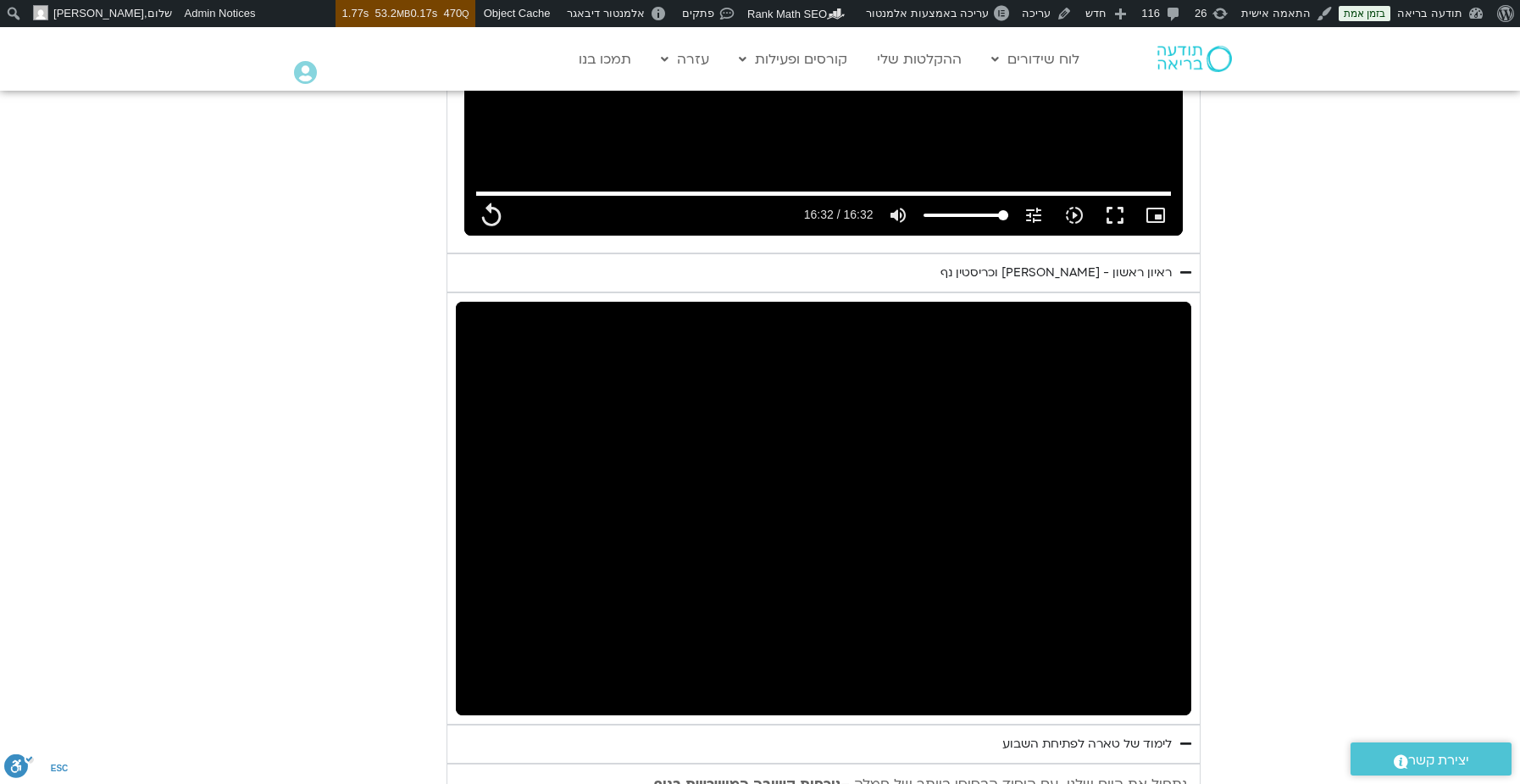
type input "206.573851"
type input "992.52"
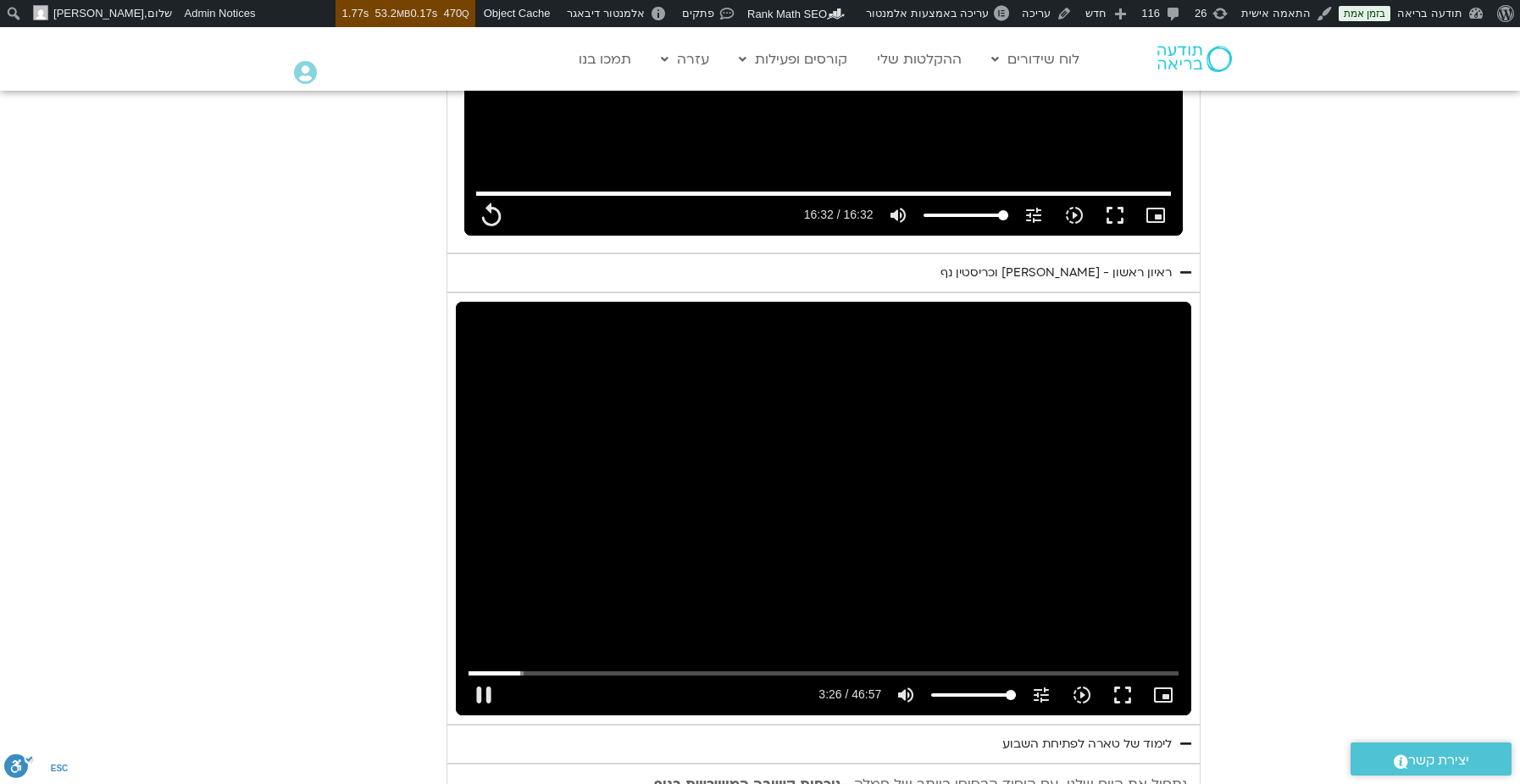
type input "206.703054"
type input "992.52"
type input "206.854528"
type input "992.52"
type input "206.92172"
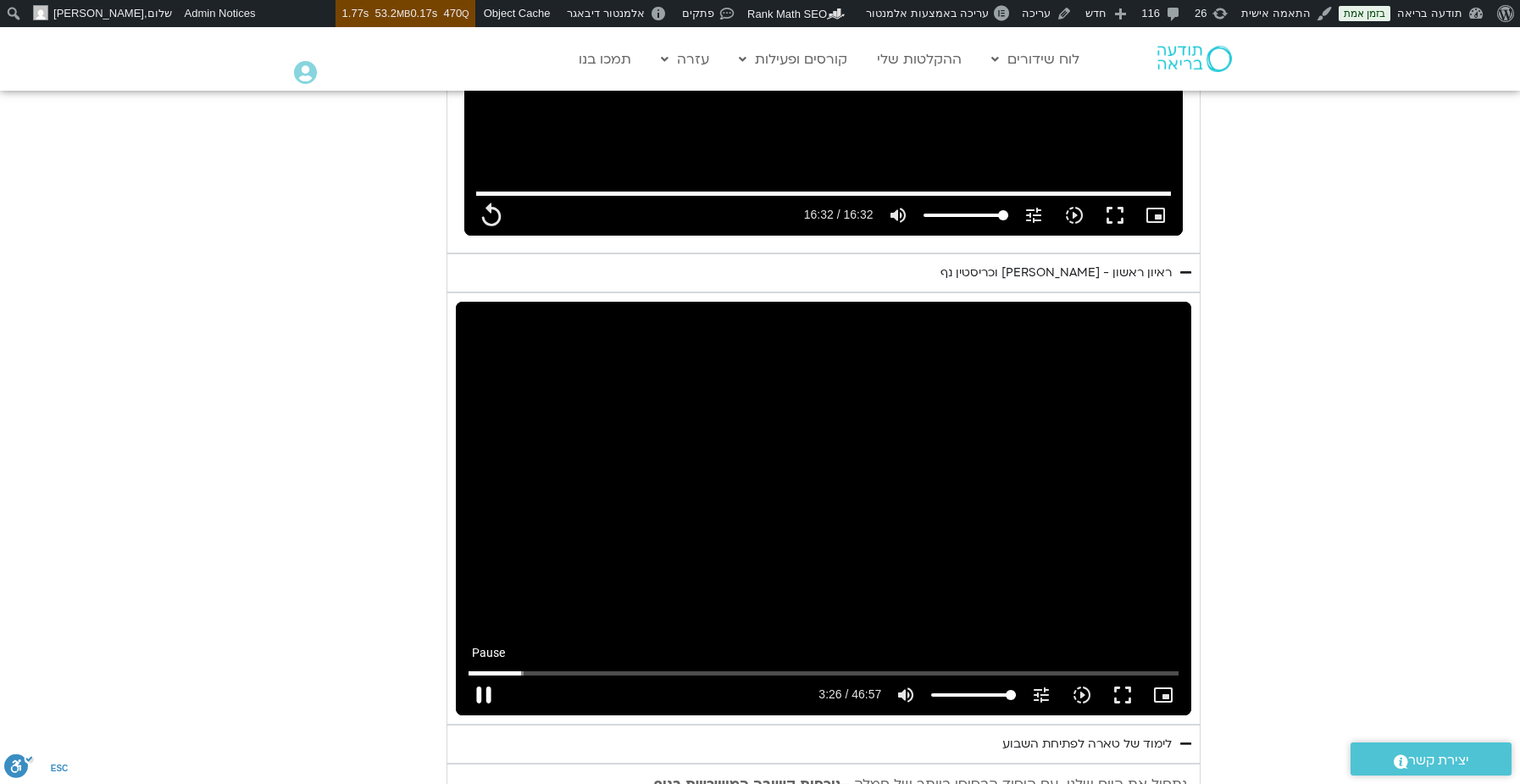
type input "992.52"
type input "207.122524"
type input "992.52"
type input "207.170422"
type input "992.52"
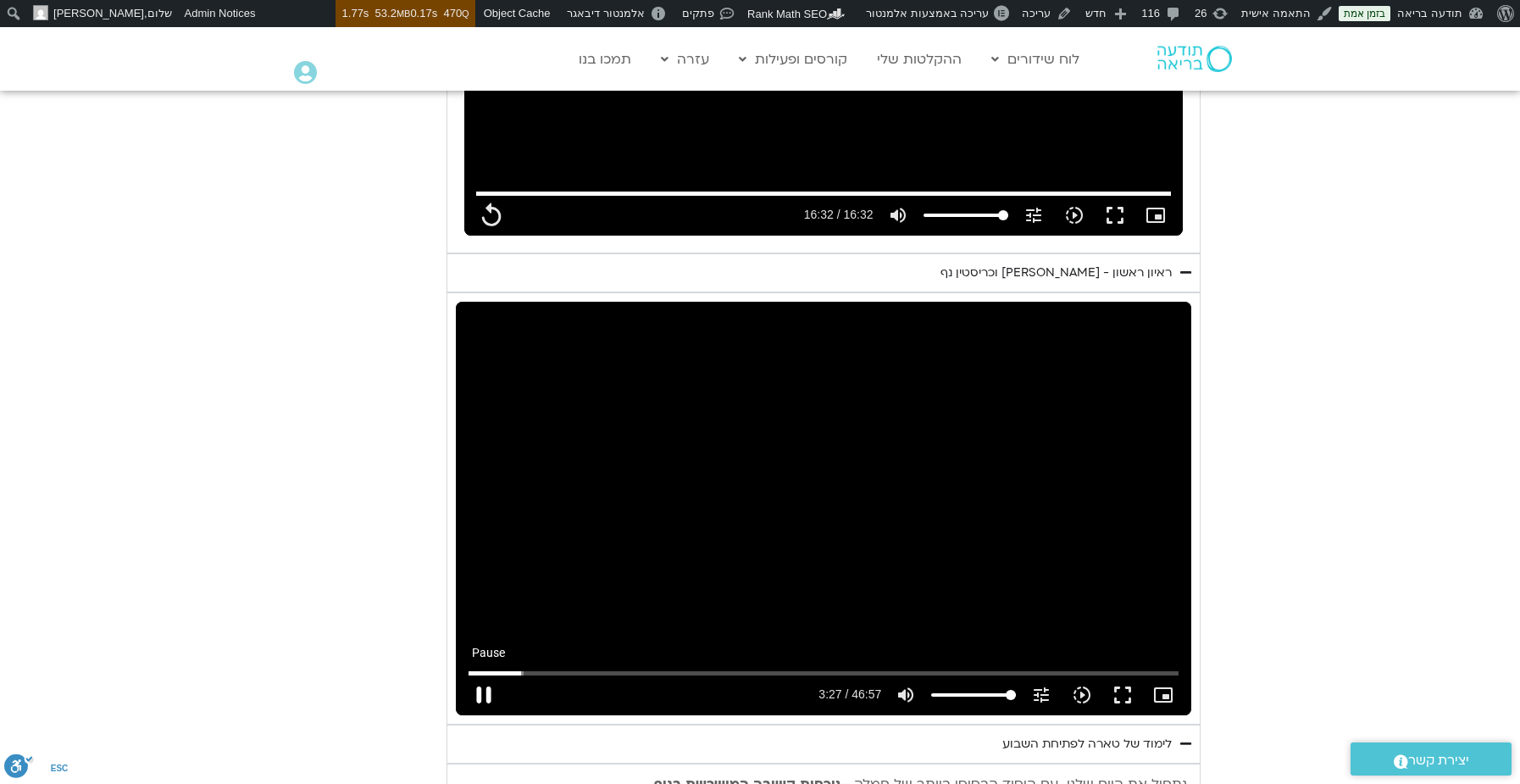
type input "207.287469"
type input "992.52"
type input "207.420783"
type input "992.52"
type input "207.555494"
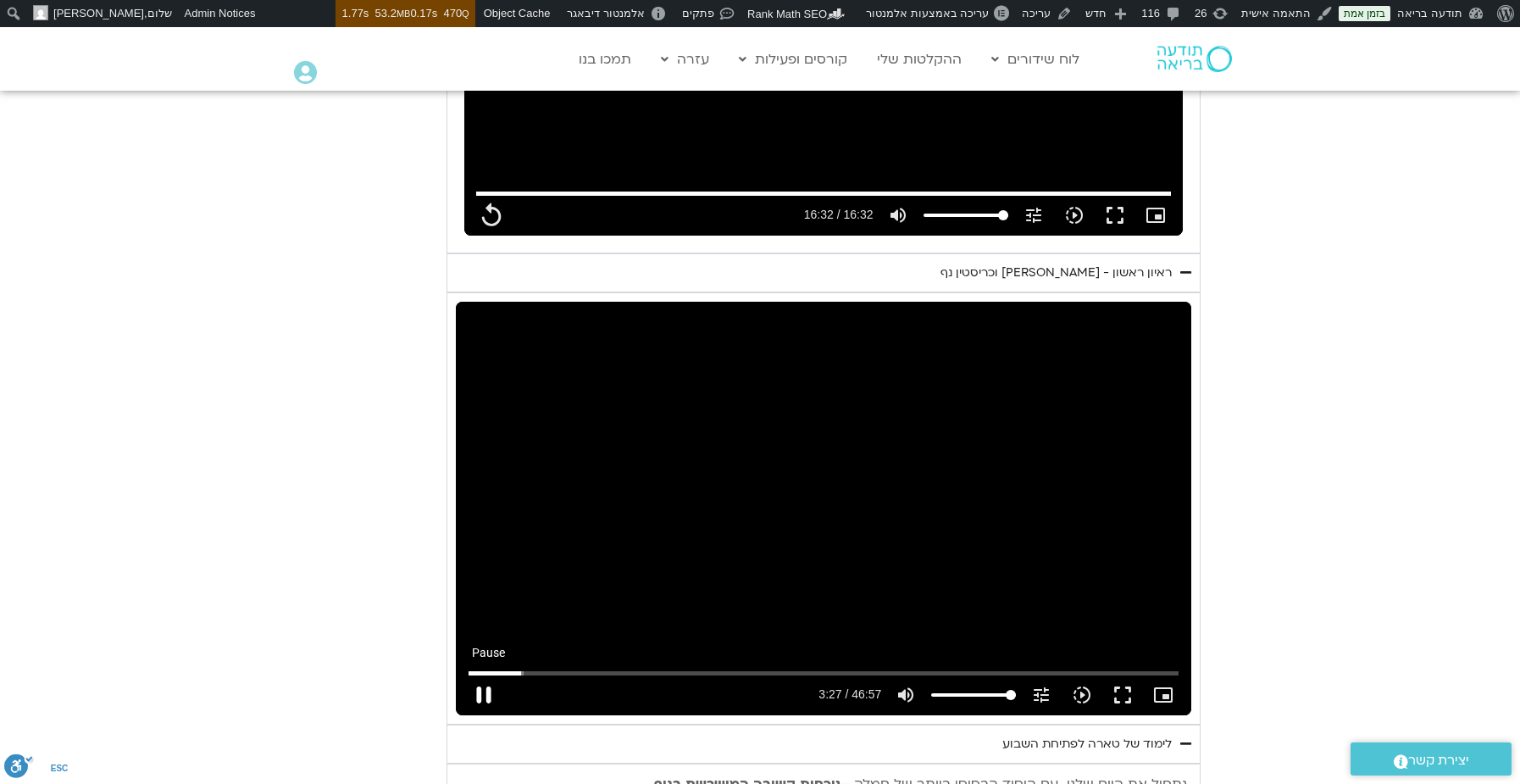
type input "992.52"
type input "207.680533"
click at [487, 674] on button "pause" at bounding box center [484, 694] width 41 height 41
type input "992.52"
type input "207.777931"
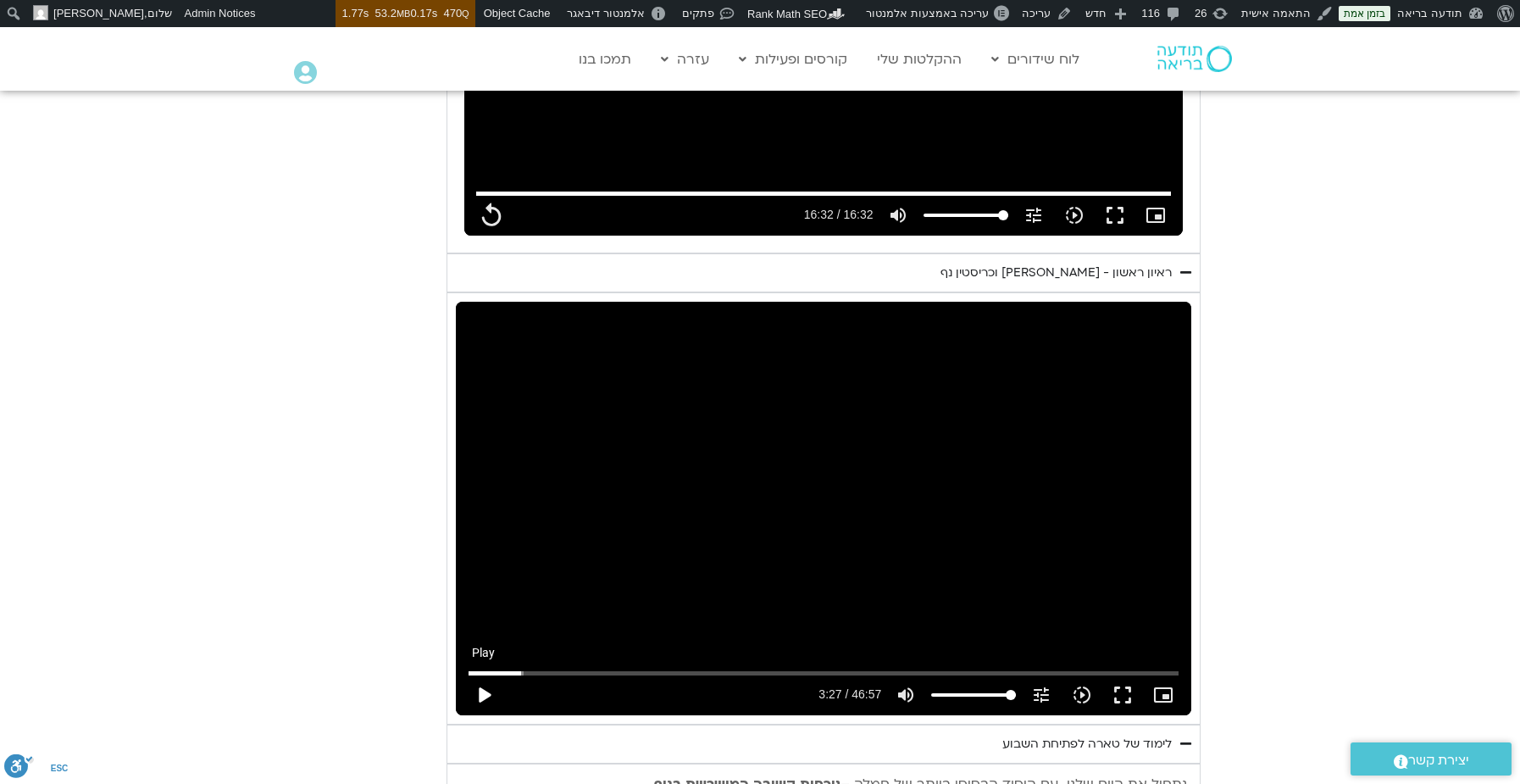
type input "992.52"
